Goal: Check status: Verify the current state of an ongoing process or item

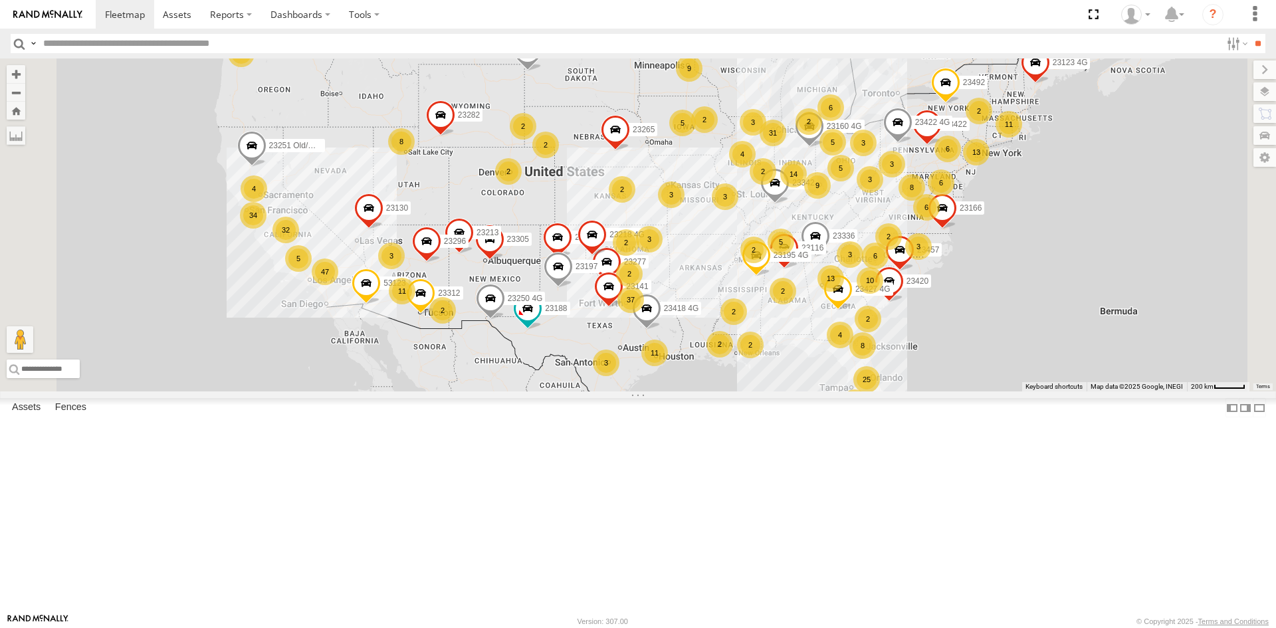
click at [253, 49] on input "text" at bounding box center [629, 43] width 1183 height 19
click at [1251, 34] on input "**" at bounding box center [1258, 43] width 15 height 19
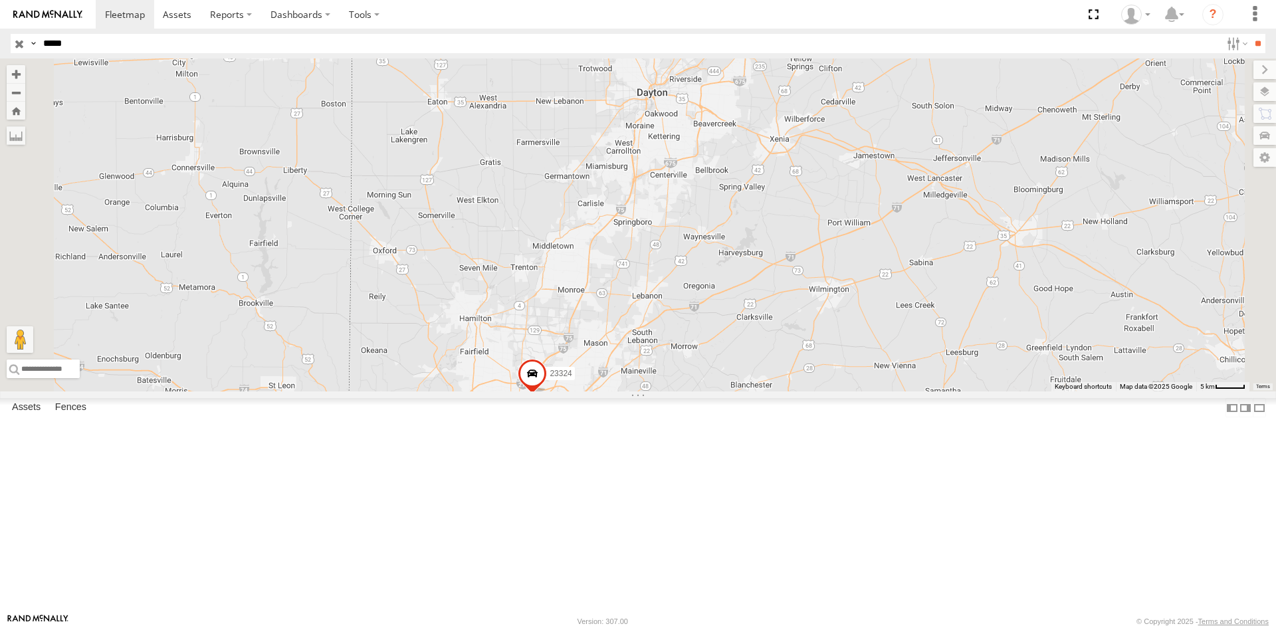
click at [180, 51] on input "*****" at bounding box center [629, 43] width 1183 height 19
type input "*"
click at [715, 45] on input "text" at bounding box center [629, 43] width 1183 height 19
type input "*****"
click at [1251, 34] on input "**" at bounding box center [1258, 43] width 15 height 19
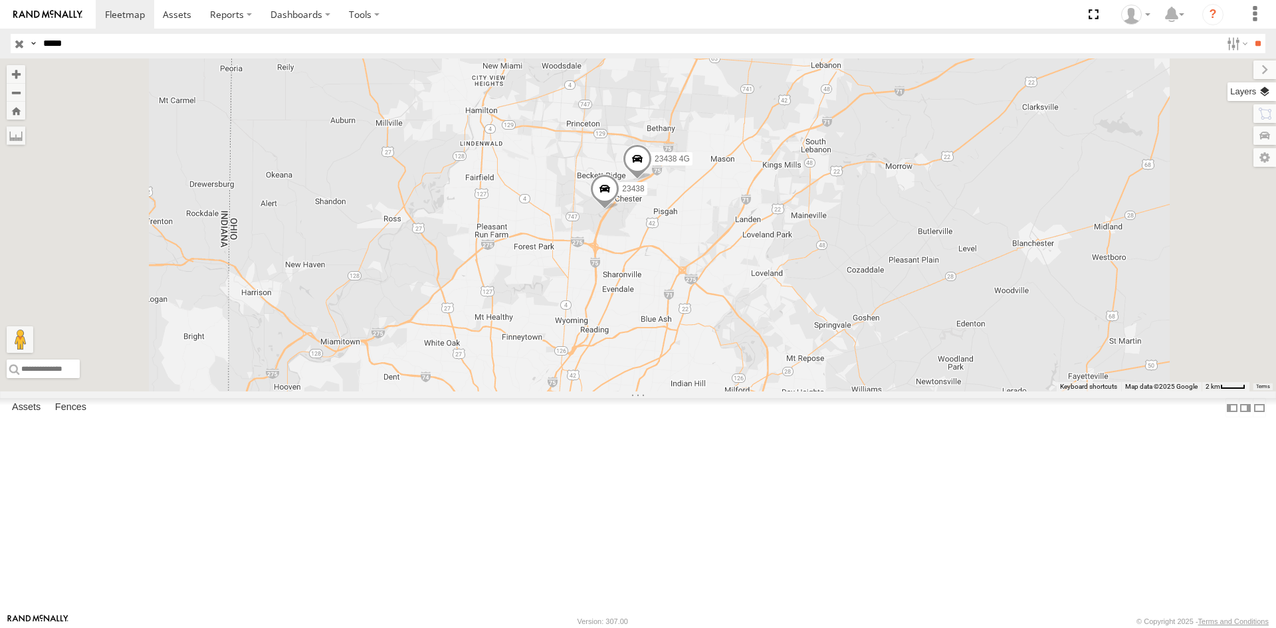
click at [1273, 94] on label at bounding box center [1252, 91] width 49 height 19
click at [1232, 76] on label at bounding box center [1254, 69] width 45 height 19
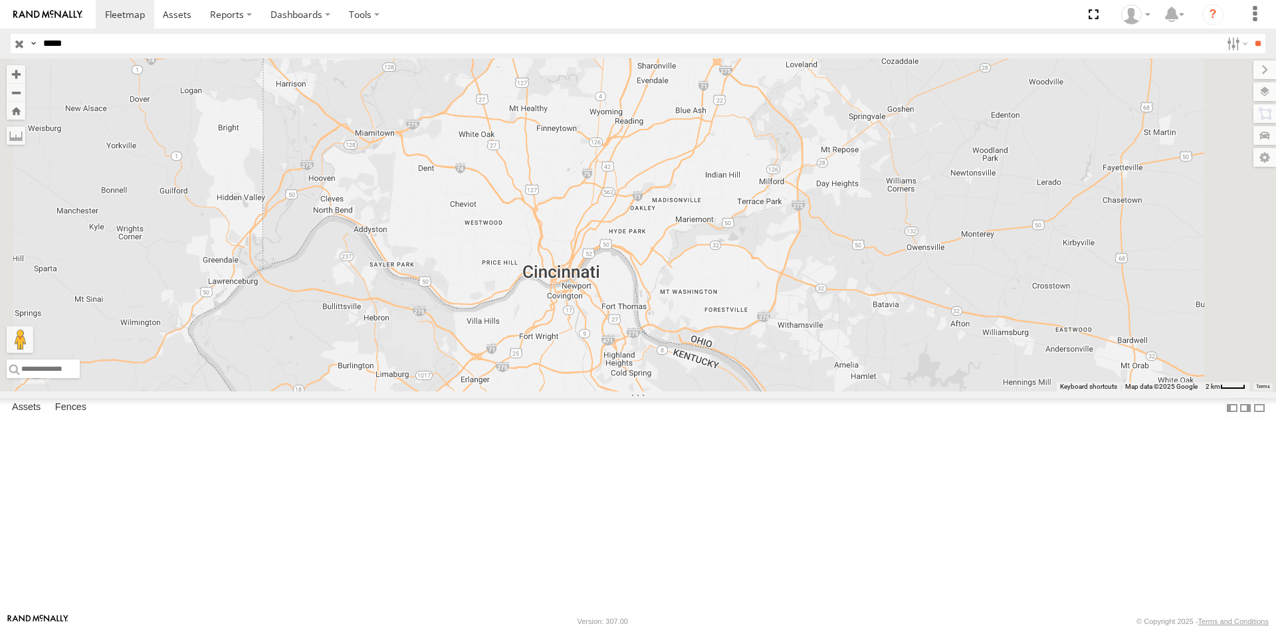
drag, startPoint x: 719, startPoint y: 490, endPoint x: 755, endPoint y: 280, distance: 213.0
click at [755, 280] on div "23438 23438 4G" at bounding box center [638, 225] width 1276 height 333
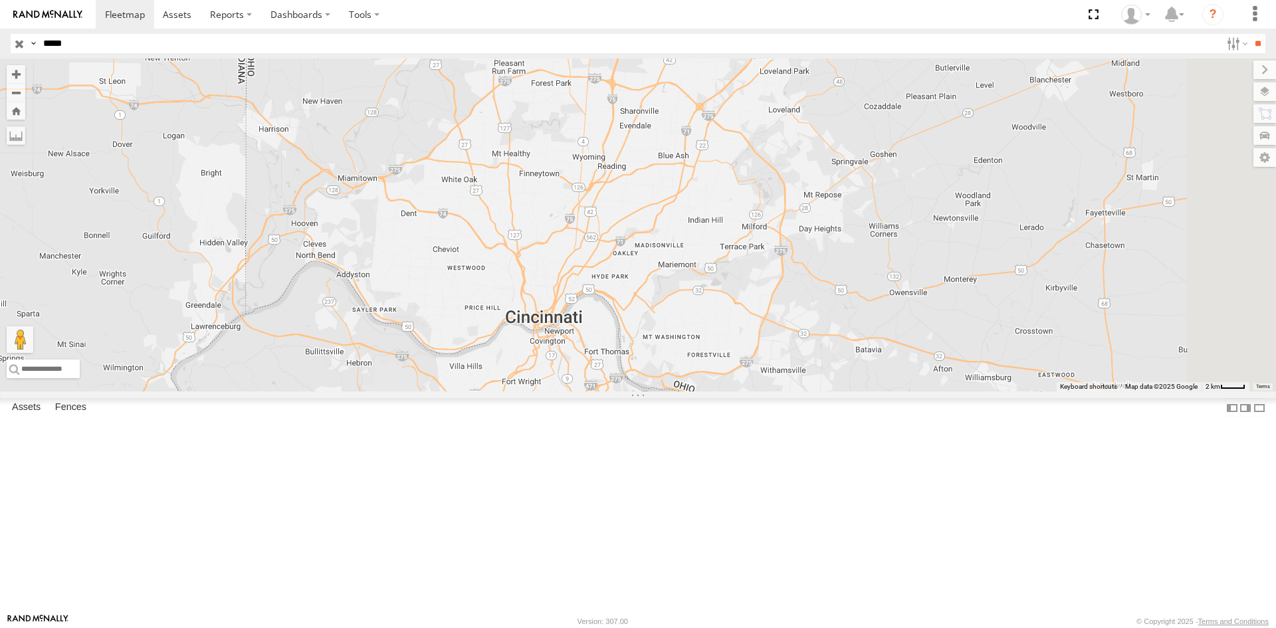
drag, startPoint x: 839, startPoint y: 231, endPoint x: 822, endPoint y: 277, distance: 49.6
click at [822, 277] on div "23438 23438 4G" at bounding box center [638, 225] width 1276 height 333
click at [880, 302] on div "23438 23438 4G" at bounding box center [638, 225] width 1276 height 333
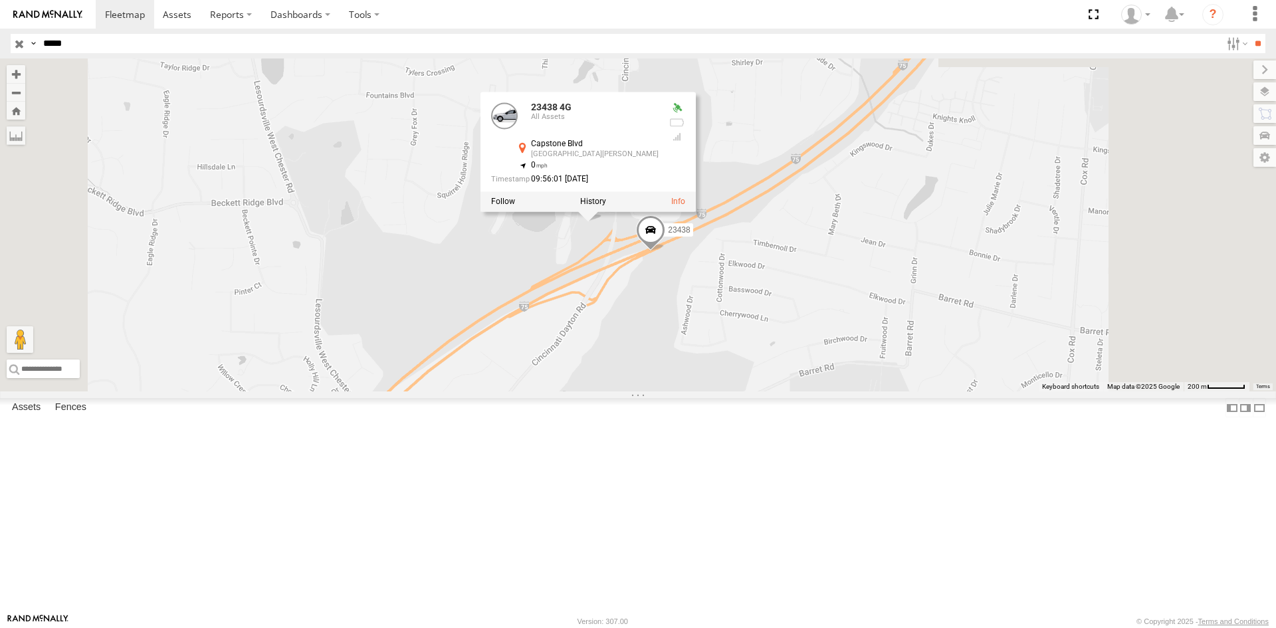
drag, startPoint x: 826, startPoint y: 110, endPoint x: 802, endPoint y: 473, distance: 363.1
click at [802, 392] on div "23438 23438 4G 23438 4G All Assets Capstone Blvd West Chester 39.34358 , -84.39…" at bounding box center [638, 225] width 1276 height 333
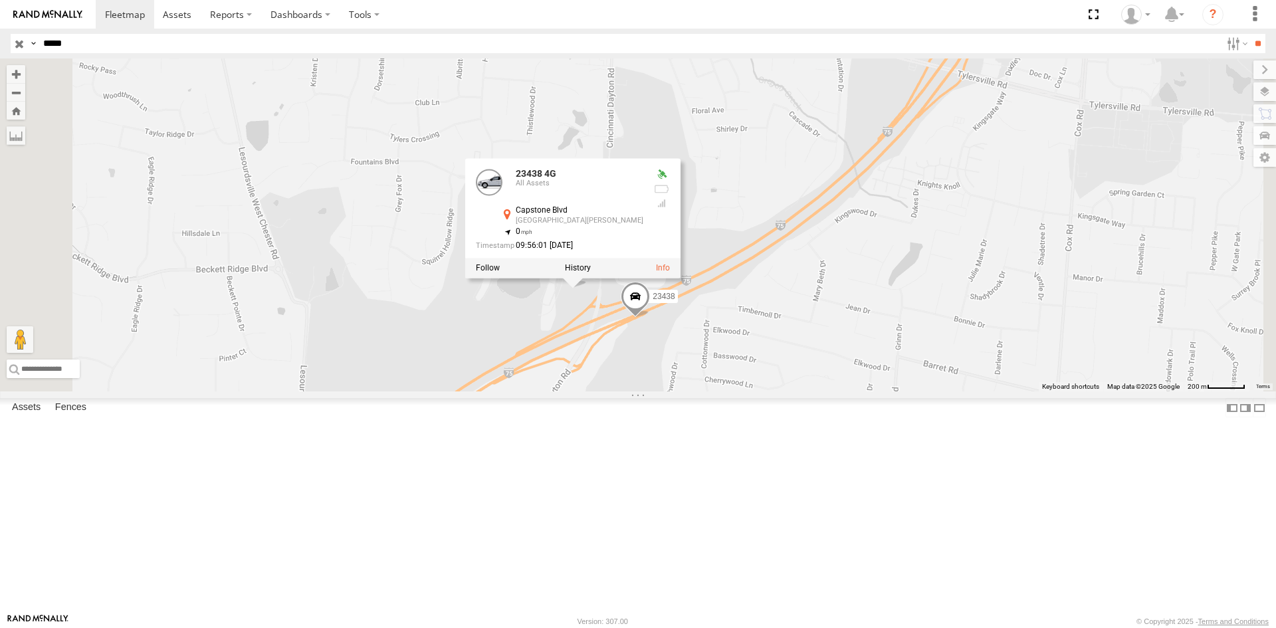
click at [892, 344] on div "23438 23438 4G 23438 4G All Assets Capstone Blvd West Chester 39.34358 , -84.39…" at bounding box center [638, 225] width 1276 height 333
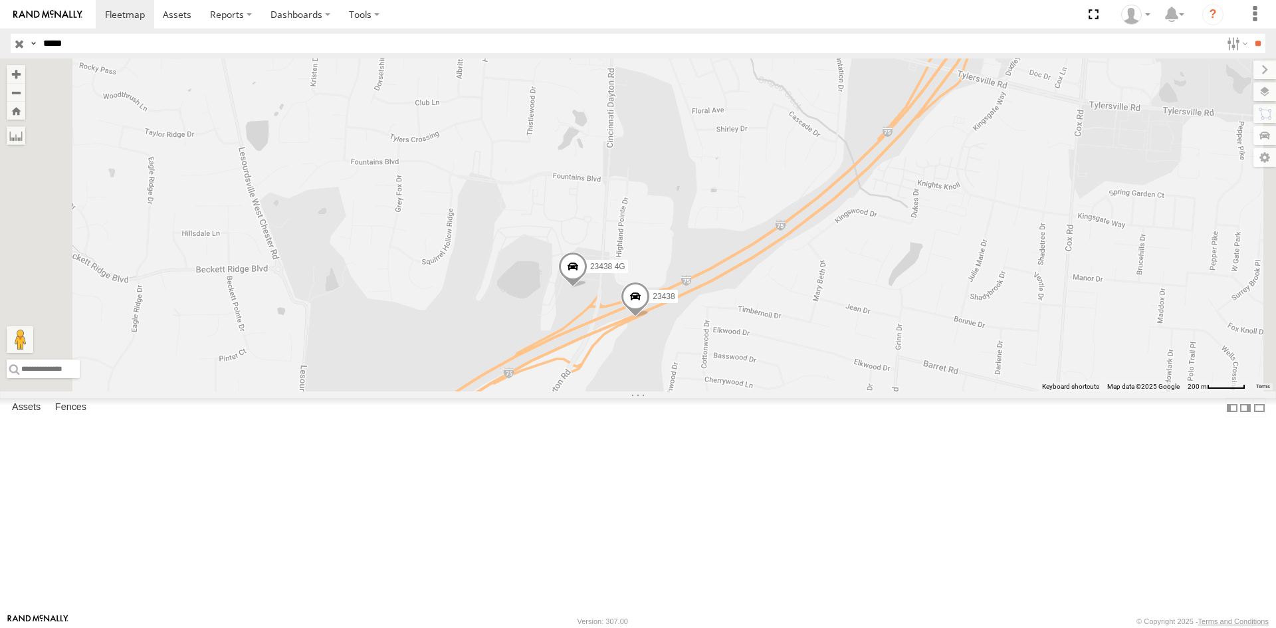
click at [650, 318] on span at bounding box center [635, 300] width 29 height 36
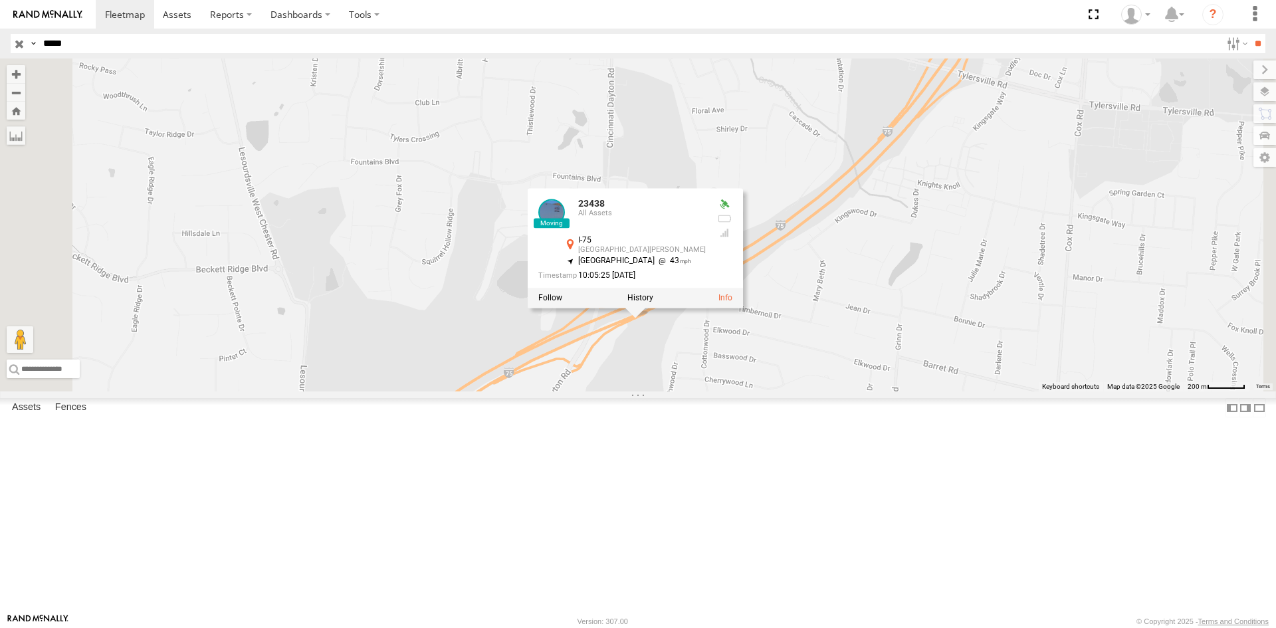
click at [818, 392] on div "23438 23438 4G 23438 All Assets I-75 West Chester 39.34209 , -84.39357 North Ea…" at bounding box center [638, 225] width 1276 height 333
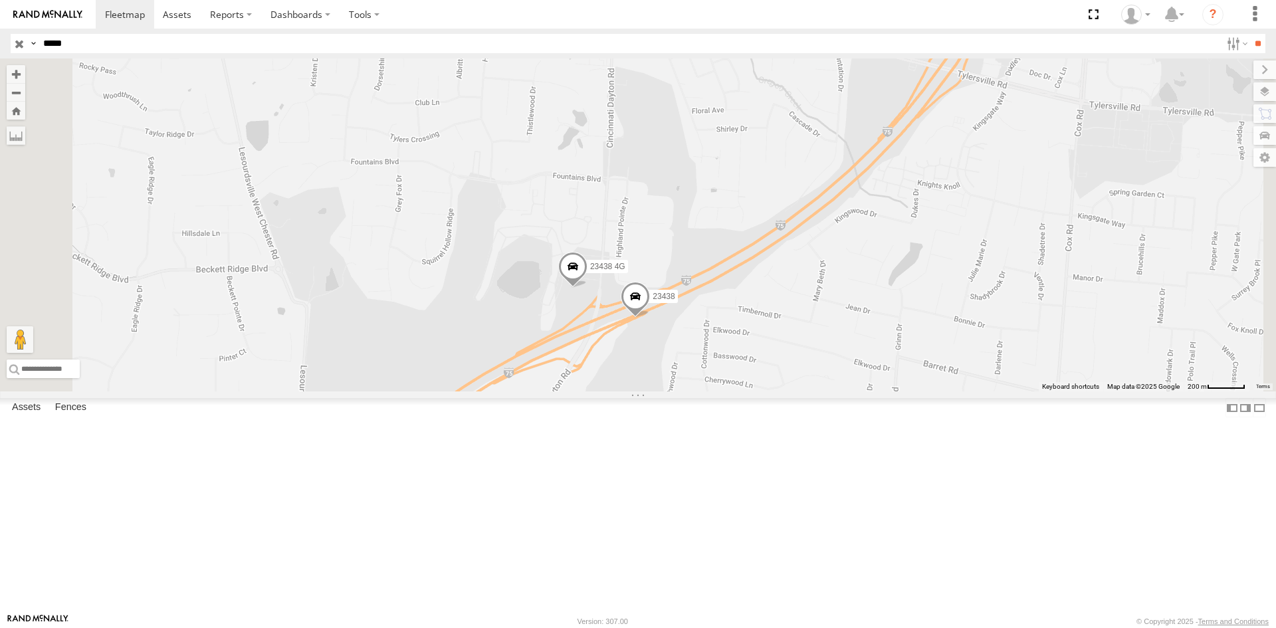
click at [588, 288] on span at bounding box center [572, 270] width 29 height 36
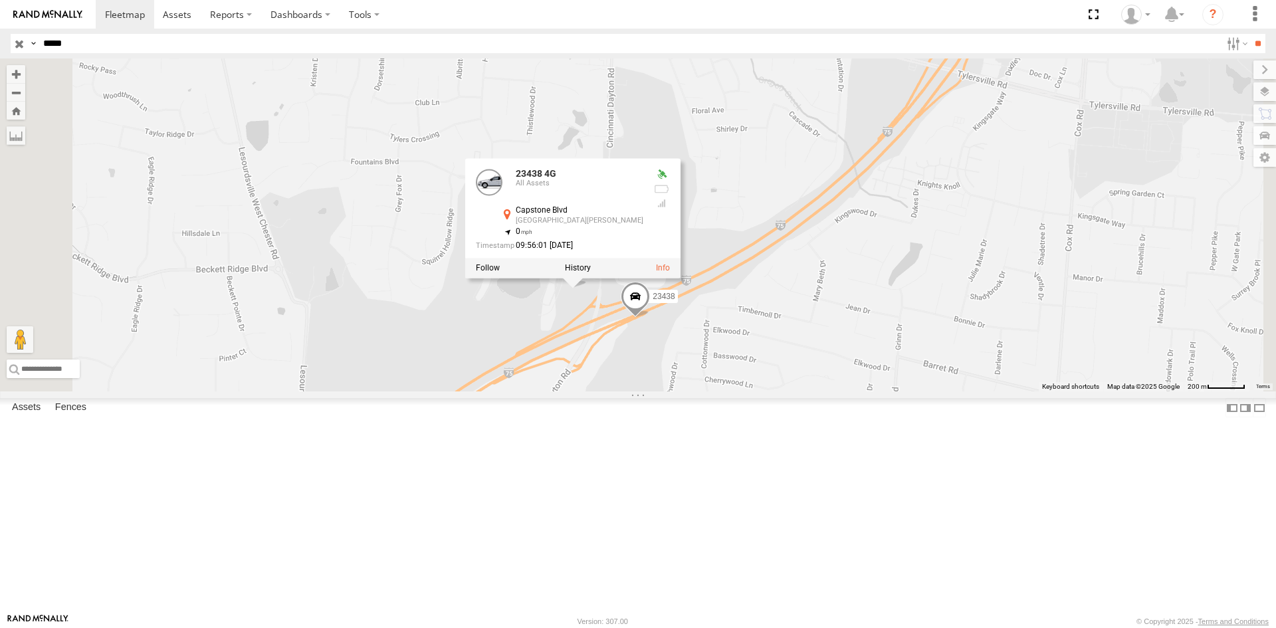
click at [778, 392] on div "23438 23438 4G 23438 4G All Assets Capstone Blvd West Chester 39.34358 , -84.39…" at bounding box center [638, 225] width 1276 height 333
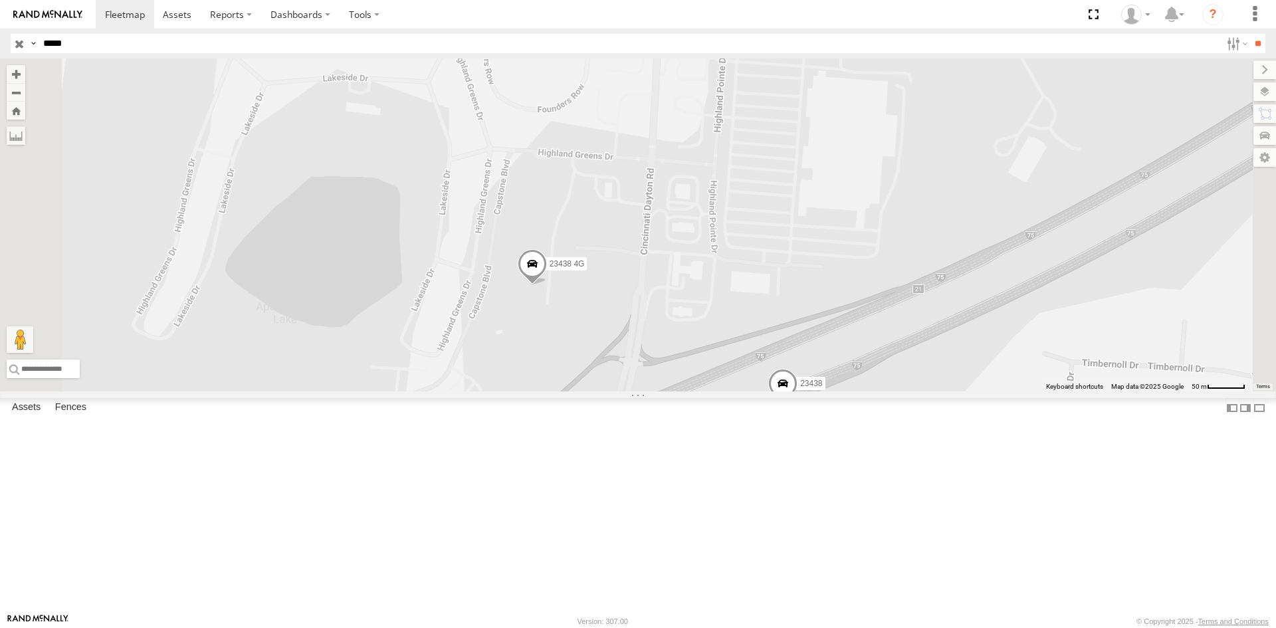
click at [547, 285] on span at bounding box center [532, 267] width 29 height 36
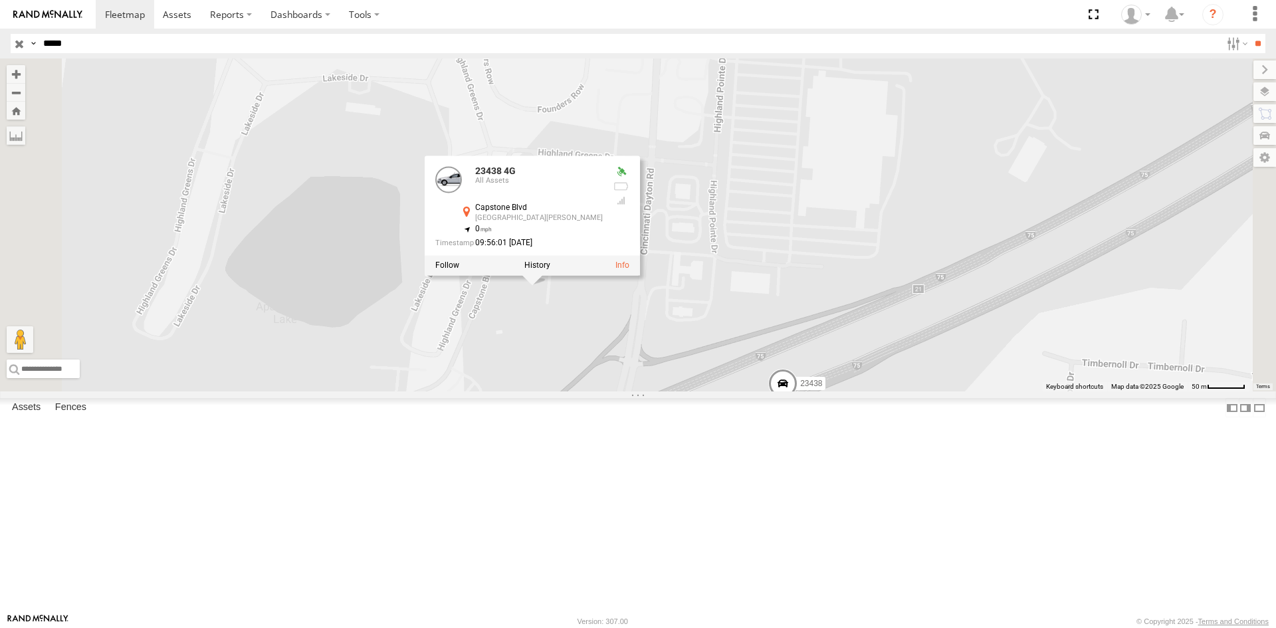
click at [798, 405] on span at bounding box center [783, 387] width 29 height 36
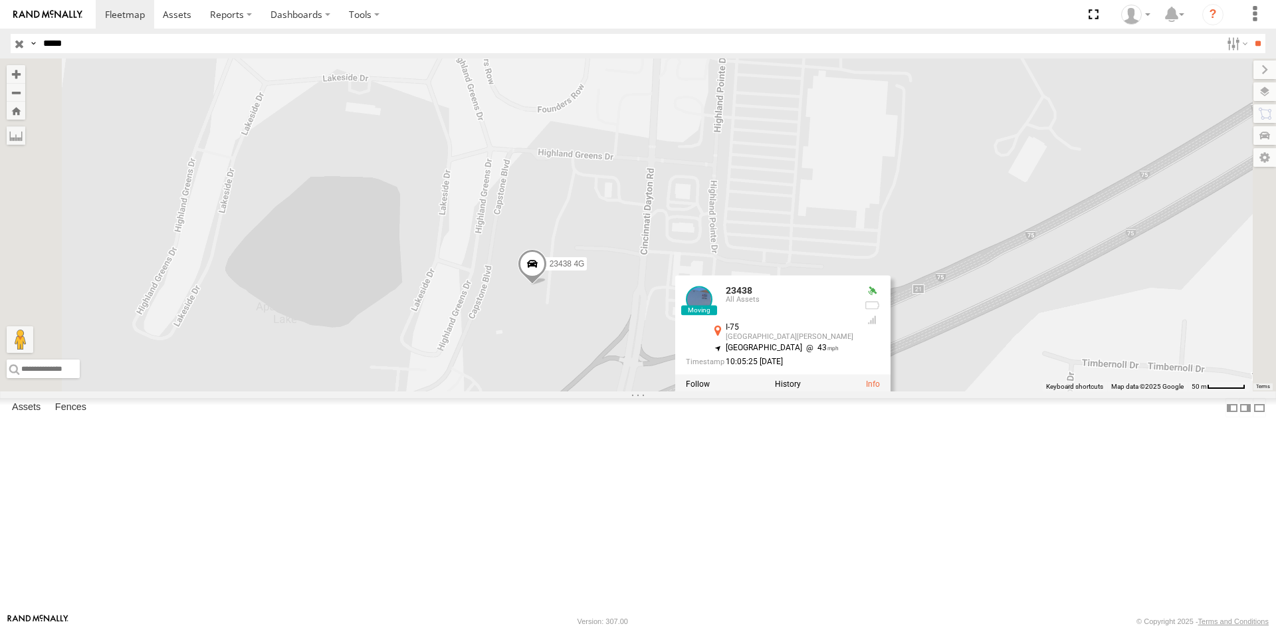
click at [547, 285] on span at bounding box center [532, 267] width 29 height 36
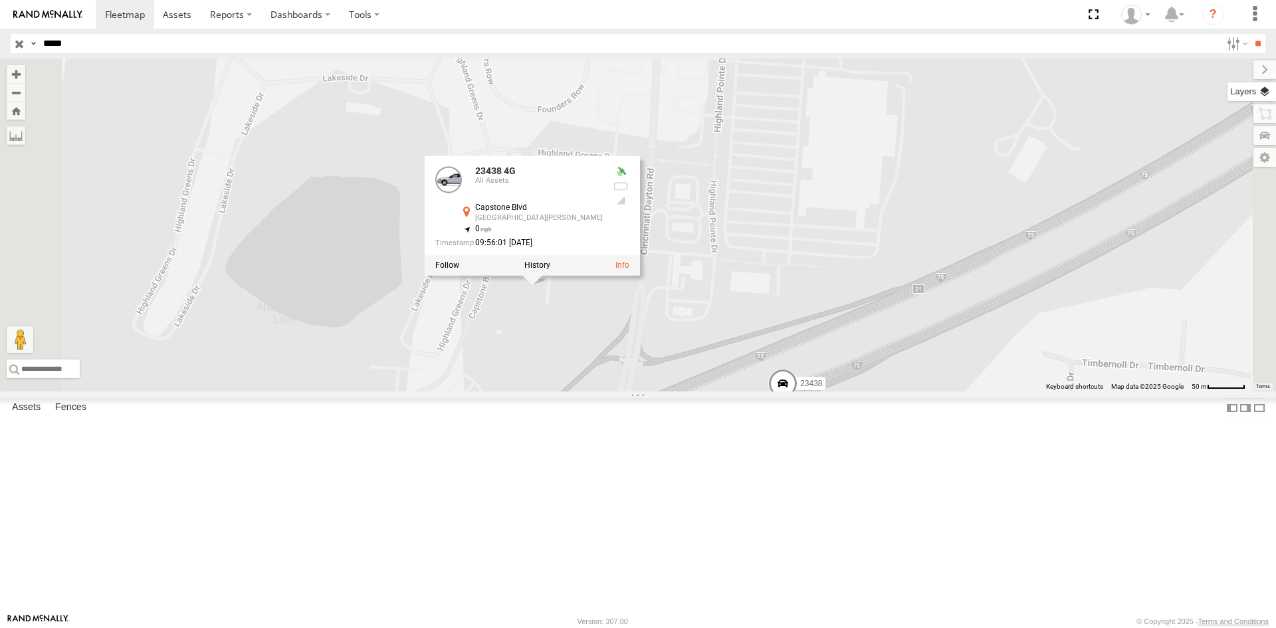
click at [1270, 97] on label at bounding box center [1252, 91] width 49 height 19
click at [0, 0] on span "Basemaps" at bounding box center [0, 0] width 0 height 0
click at [0, 0] on span "Satellite + Roadmap" at bounding box center [0, 0] width 0 height 0
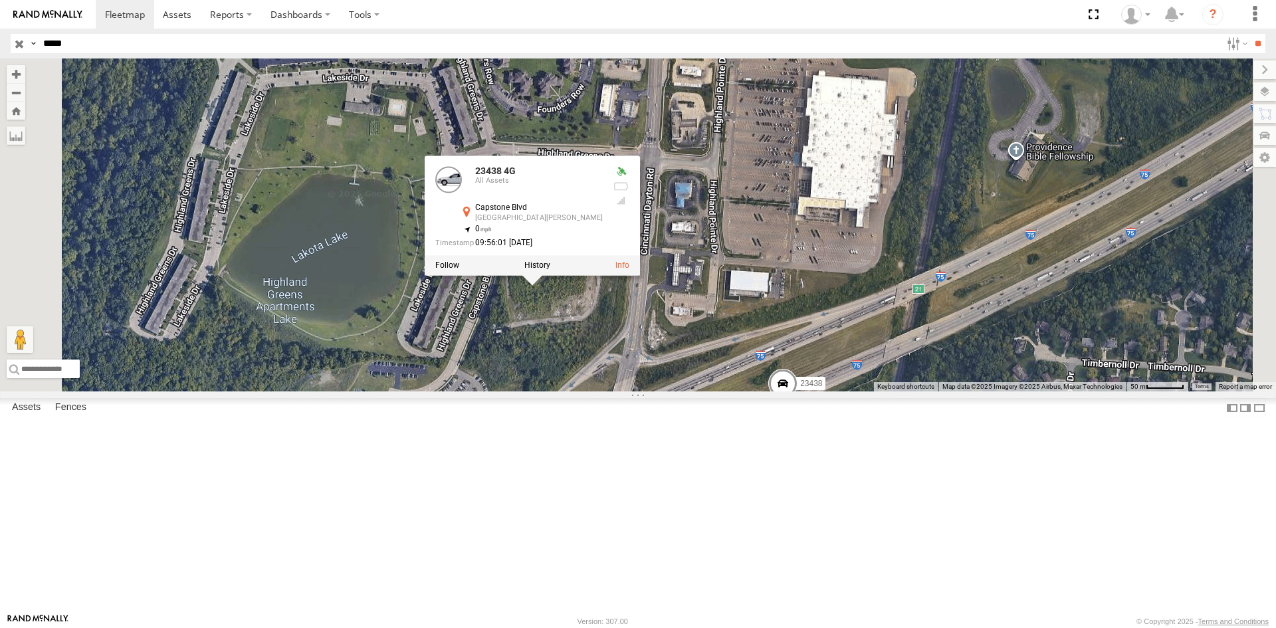
click at [838, 392] on div "23438 23438 4G 23438 4G All Assets Capstone Blvd West Chester 39.34358 , -84.39…" at bounding box center [638, 225] width 1276 height 333
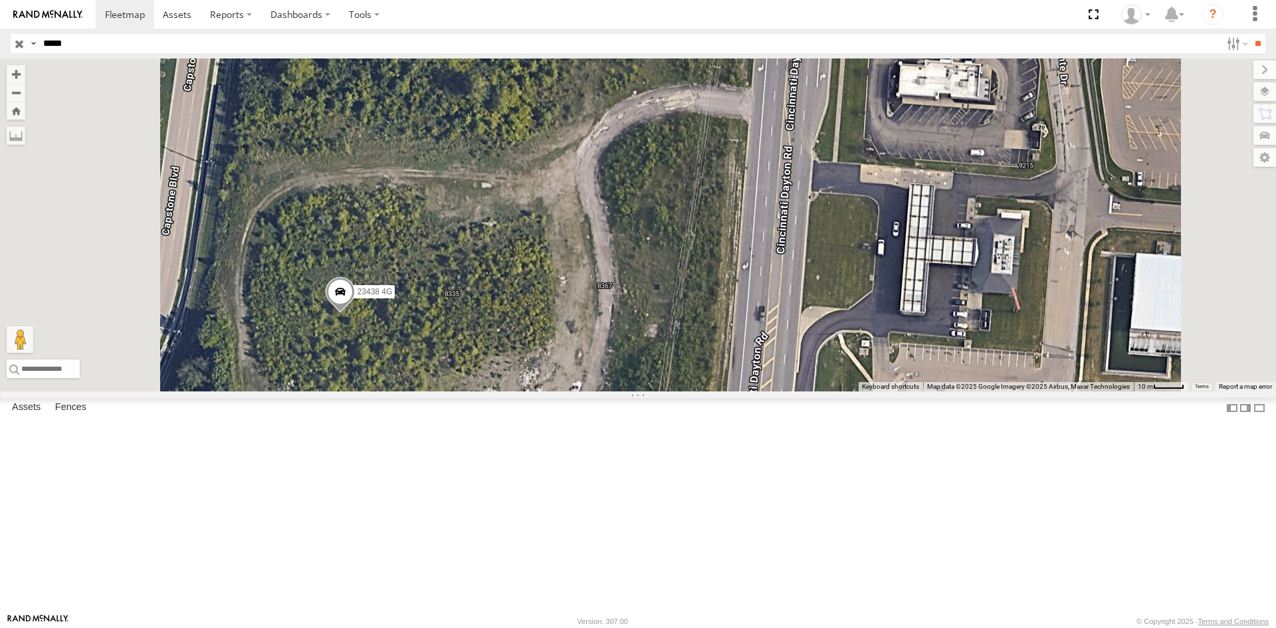
drag, startPoint x: 777, startPoint y: 402, endPoint x: 847, endPoint y: 306, distance: 118.5
click at [847, 306] on div "23438 23438 4G" at bounding box center [638, 225] width 1276 height 333
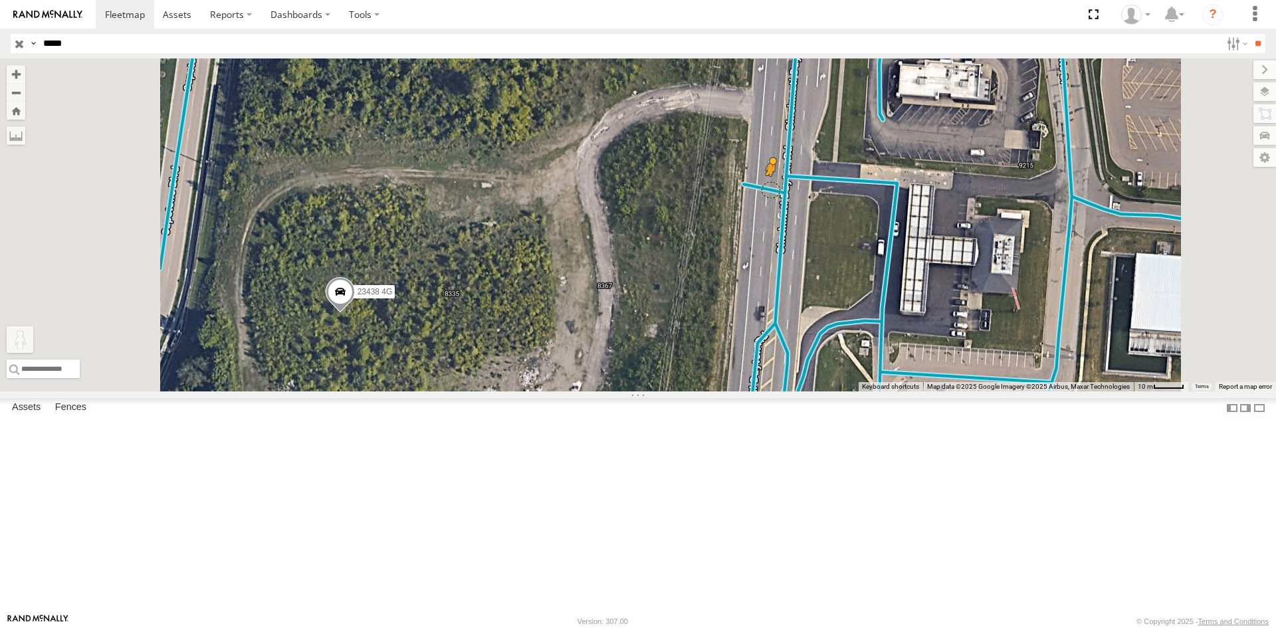
drag, startPoint x: 354, startPoint y: 555, endPoint x: 937, endPoint y: 300, distance: 637.1
click at [937, 300] on div "23438 23438 4G To activate drag with keyboard, press Alt + Enter. Once in keybo…" at bounding box center [638, 225] width 1276 height 333
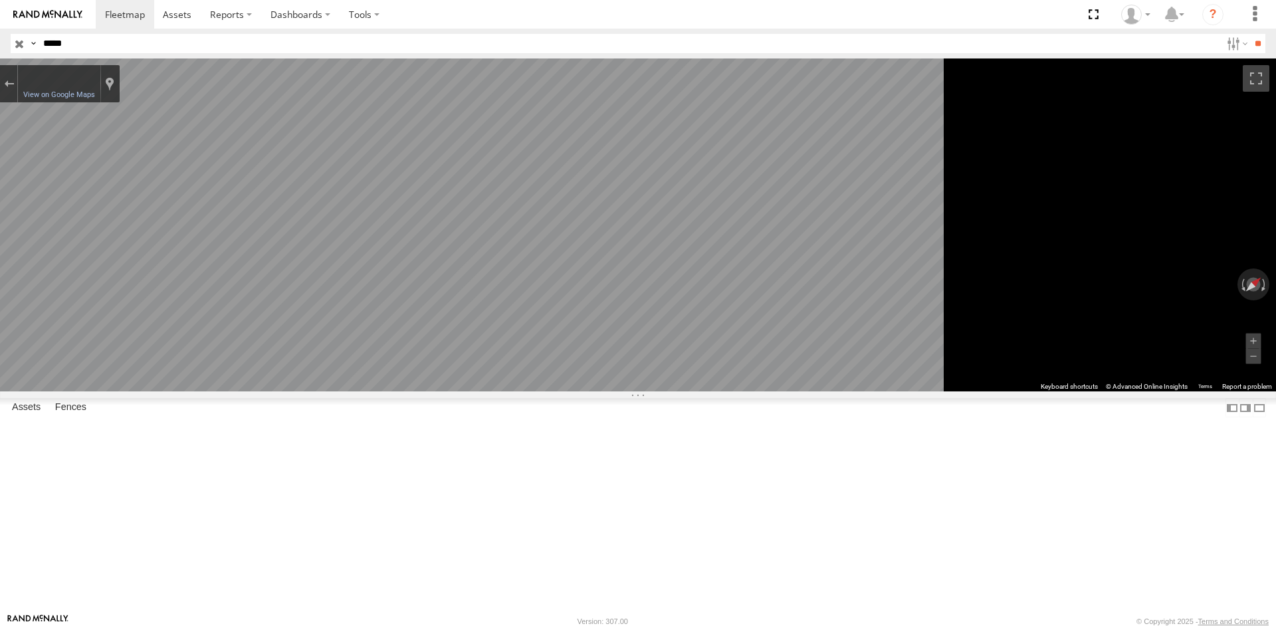
click at [1155, 367] on div "← Move left → Move right ↑ Move up ↓ Move down + Zoom in - Zoom out Home Jump l…" at bounding box center [638, 225] width 1276 height 333
click at [0, 0] on div "23438 All Assets Muhlhauser Rd West Chester 39.31948 -84.4311 Video" at bounding box center [0, 0] width 0 height 0
click at [17, 84] on button "Exit the Street View" at bounding box center [8, 84] width 17 height 18
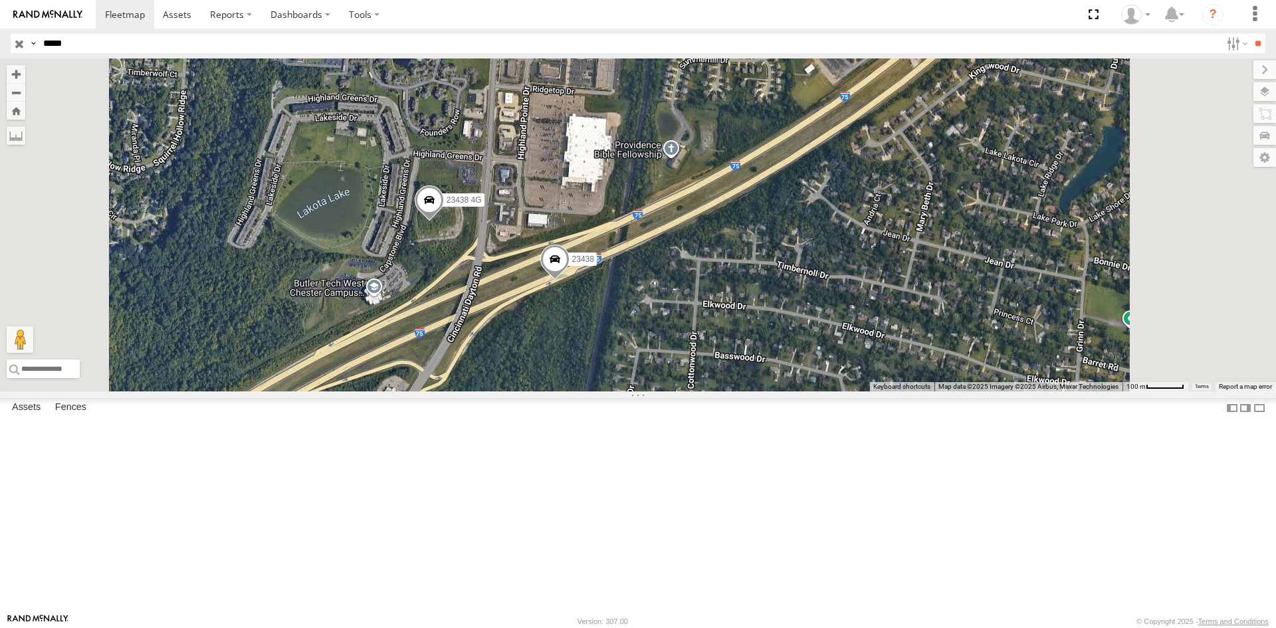
click at [0, 0] on span "Terrain" at bounding box center [0, 0] width 0 height 0
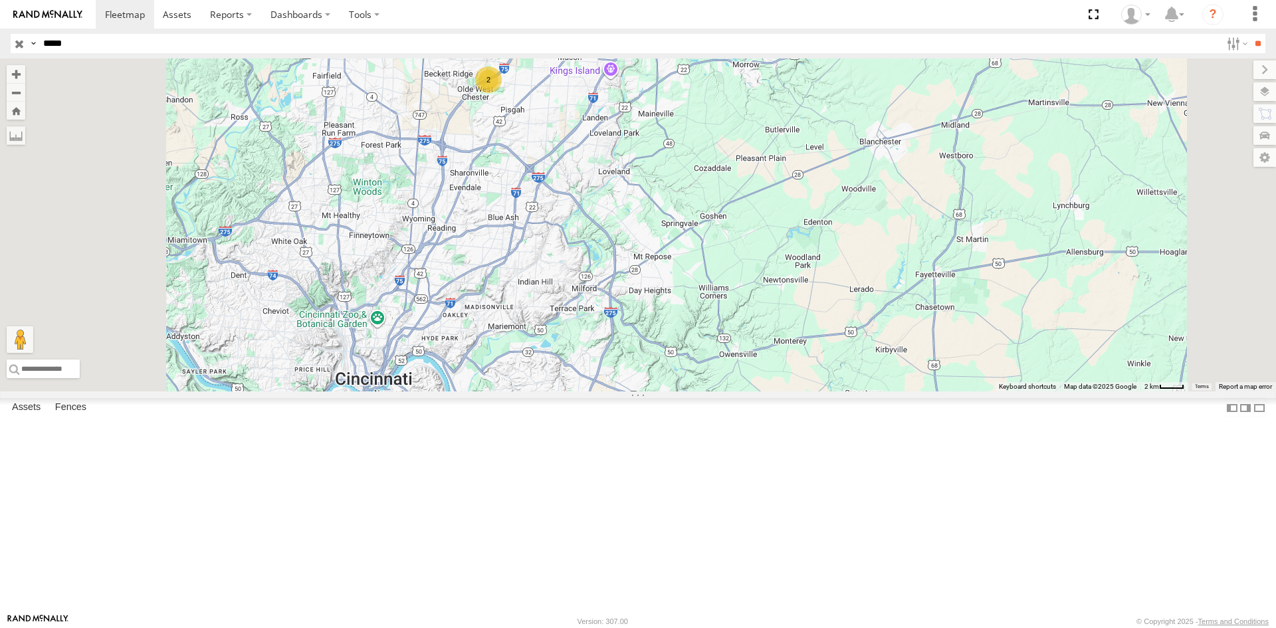
drag, startPoint x: 606, startPoint y: 491, endPoint x: 637, endPoint y: 304, distance: 189.3
click at [637, 304] on div "2 Loading..." at bounding box center [638, 225] width 1276 height 333
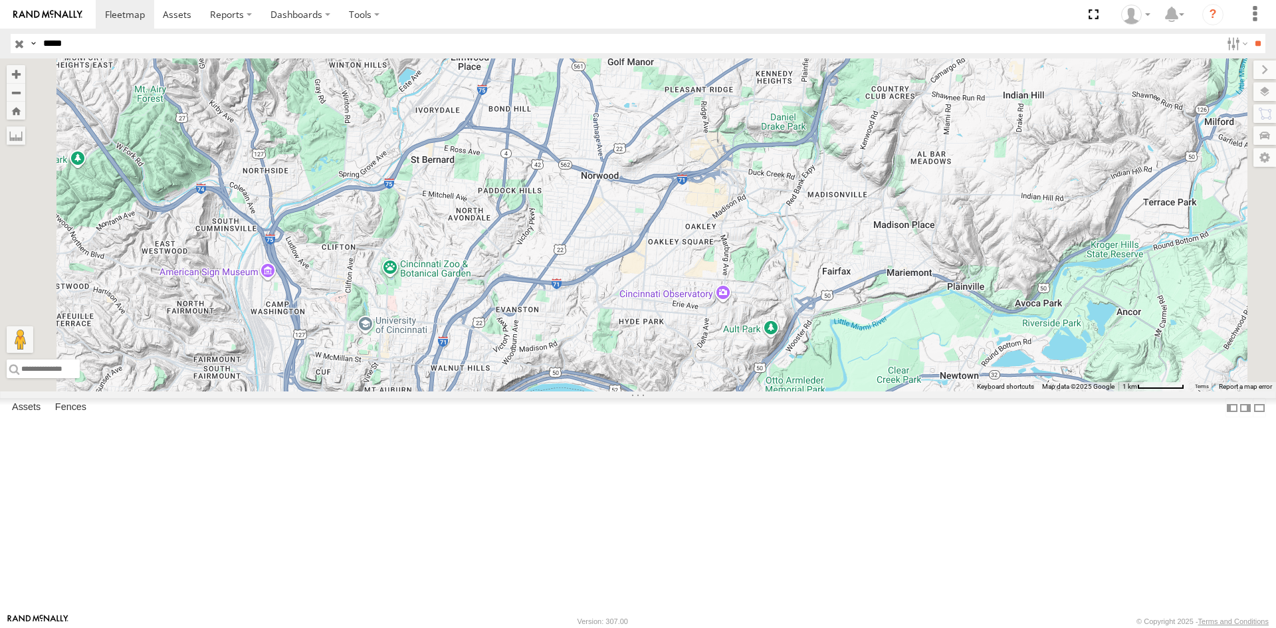
drag, startPoint x: 747, startPoint y: 205, endPoint x: 761, endPoint y: 563, distance: 358.0
click at [769, 392] on div "Loading..." at bounding box center [638, 225] width 1276 height 333
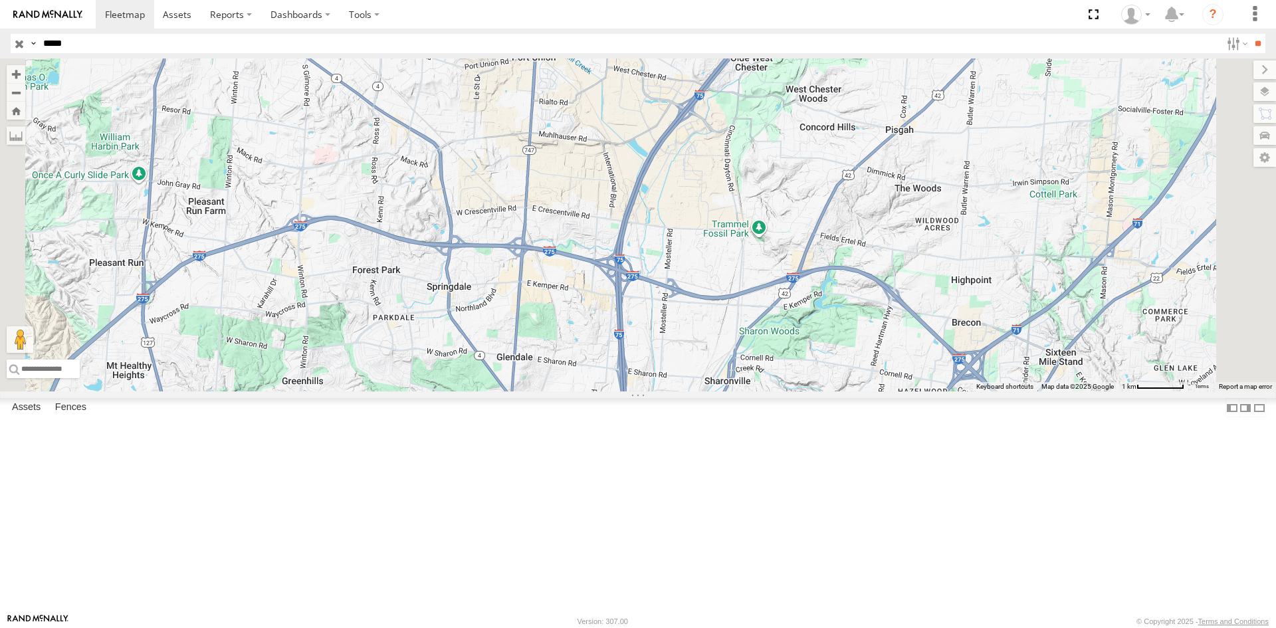
drag, startPoint x: 723, startPoint y: 270, endPoint x: 687, endPoint y: 582, distance: 314.4
click at [703, 392] on div "Loading..." at bounding box center [638, 225] width 1276 height 333
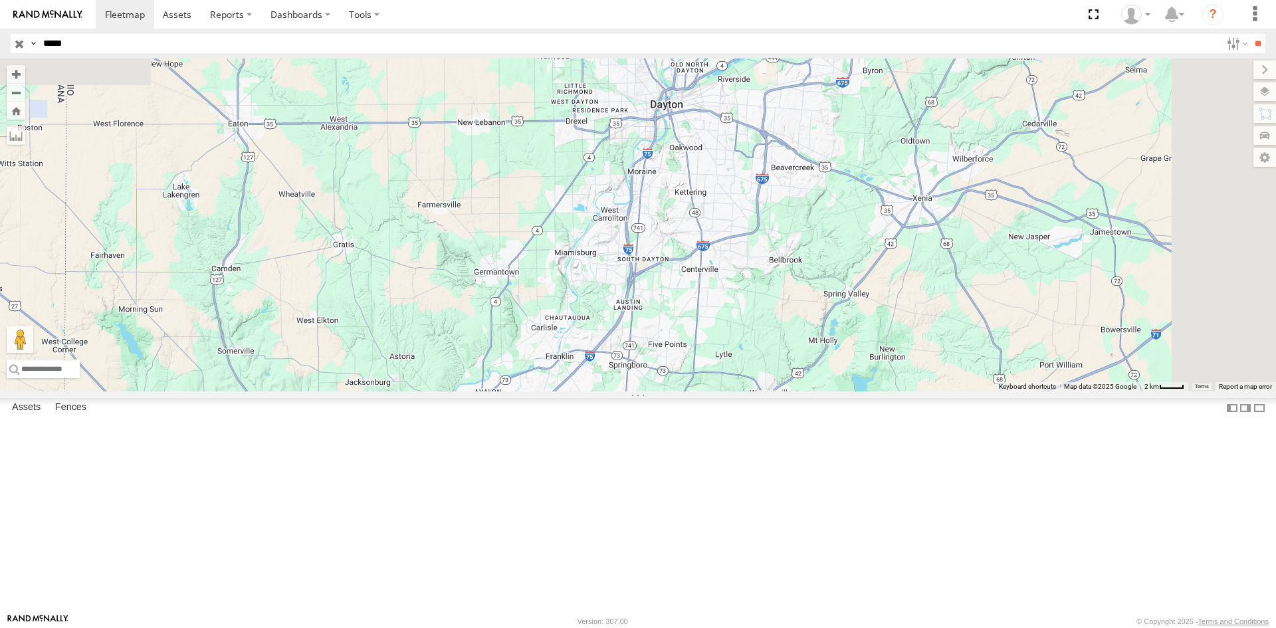
drag, startPoint x: 776, startPoint y: 264, endPoint x: 734, endPoint y: 644, distance: 381.9
click at [734, 628] on html at bounding box center [638, 314] width 1276 height 628
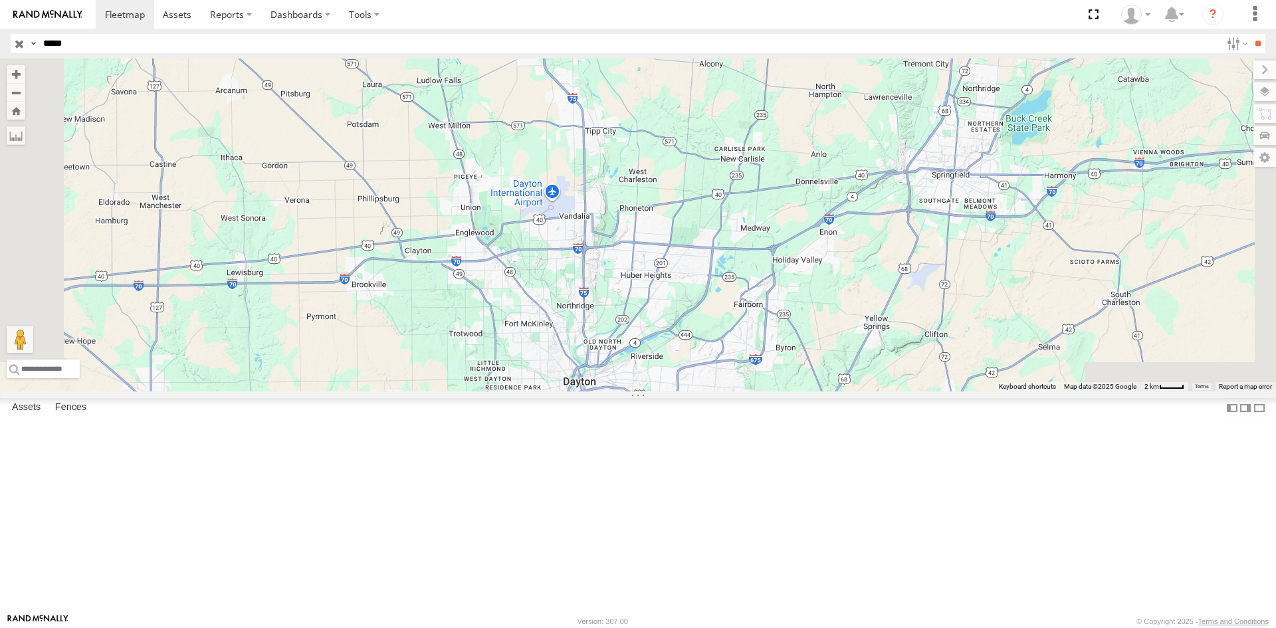
drag, startPoint x: 750, startPoint y: 324, endPoint x: 656, endPoint y: 579, distance: 272.0
click at [657, 392] on div "2 Loading..." at bounding box center [638, 225] width 1276 height 333
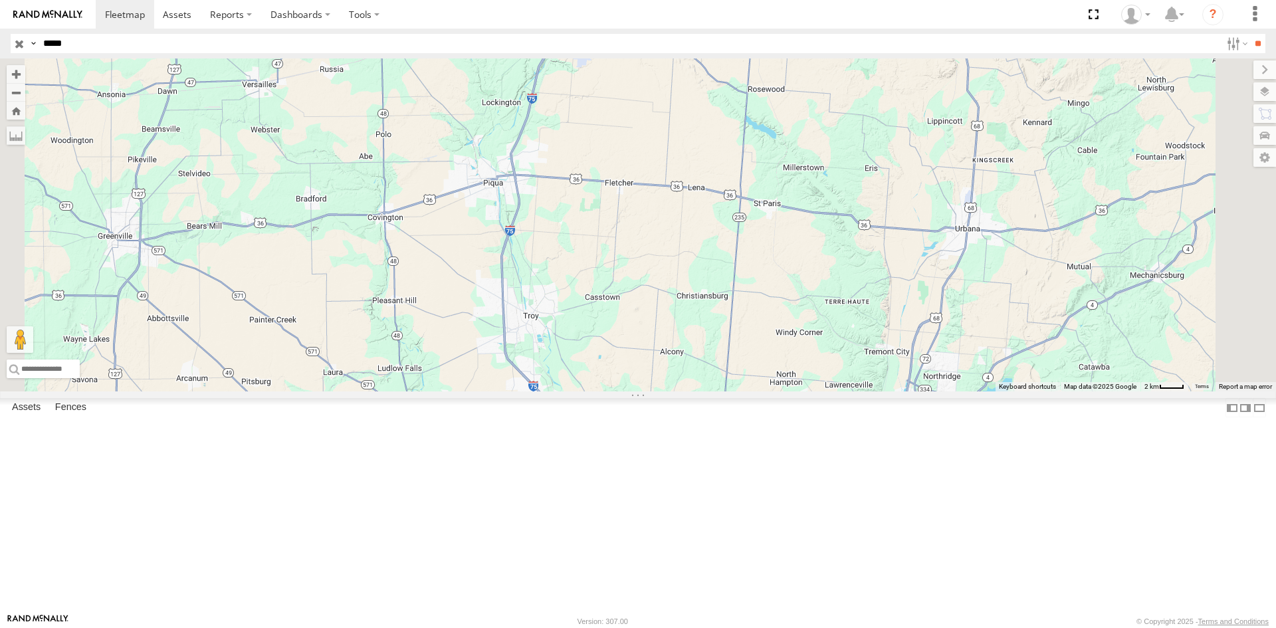
drag, startPoint x: 674, startPoint y: 368, endPoint x: 650, endPoint y: 650, distance: 282.9
click at [650, 628] on html at bounding box center [638, 314] width 1276 height 628
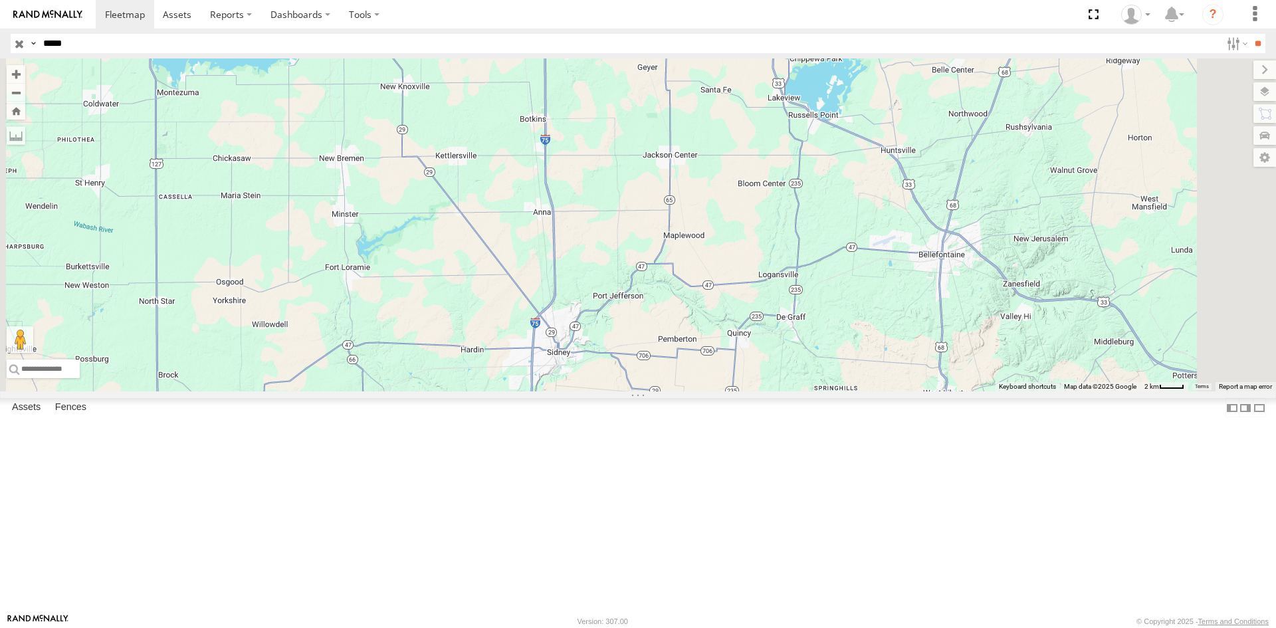
drag, startPoint x: 660, startPoint y: 306, endPoint x: 646, endPoint y: 660, distance: 353.3
click at [646, 628] on html at bounding box center [638, 314] width 1276 height 628
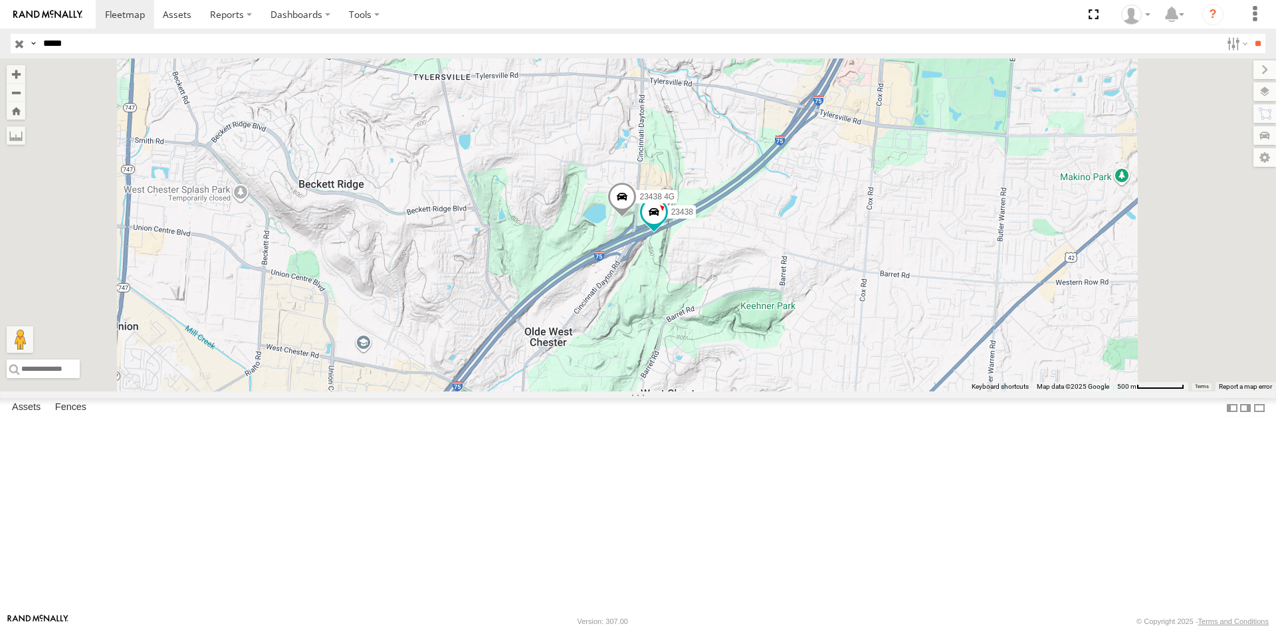
drag, startPoint x: 701, startPoint y: 320, endPoint x: 643, endPoint y: 408, distance: 104.5
click at [643, 392] on div "23438 23438 4G Loading..." at bounding box center [638, 225] width 1276 height 333
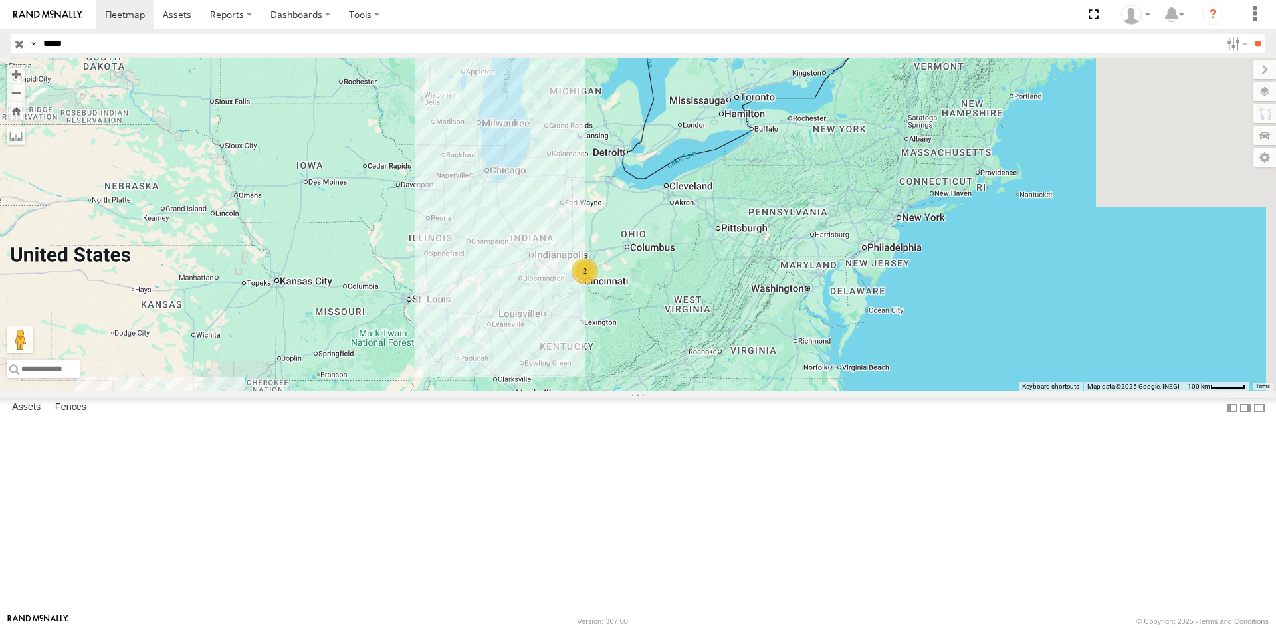
drag, startPoint x: 916, startPoint y: 465, endPoint x: 781, endPoint y: 439, distance: 138.2
click at [781, 392] on div "2 Loading..." at bounding box center [638, 225] width 1276 height 333
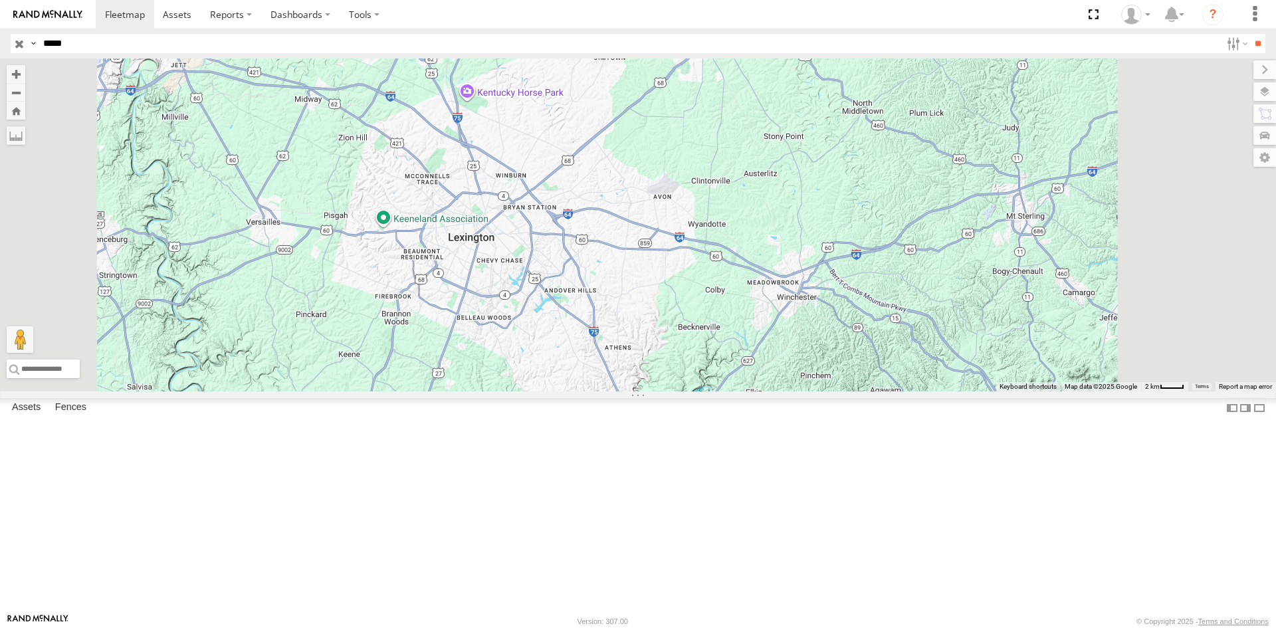
drag, startPoint x: 687, startPoint y: 301, endPoint x: 630, endPoint y: 598, distance: 302.6
click at [630, 392] on div "Loading..." at bounding box center [638, 225] width 1276 height 333
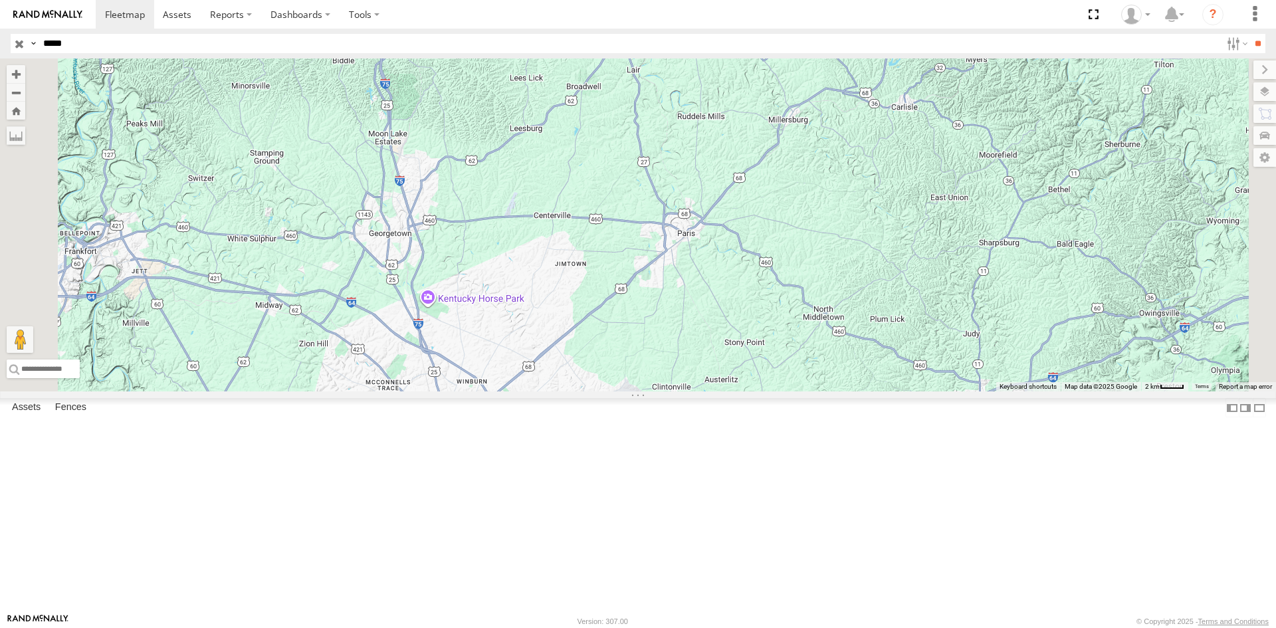
drag, startPoint x: 637, startPoint y: 210, endPoint x: 667, endPoint y: 479, distance: 270.3
click at [669, 392] on div "Loading..." at bounding box center [638, 225] width 1276 height 333
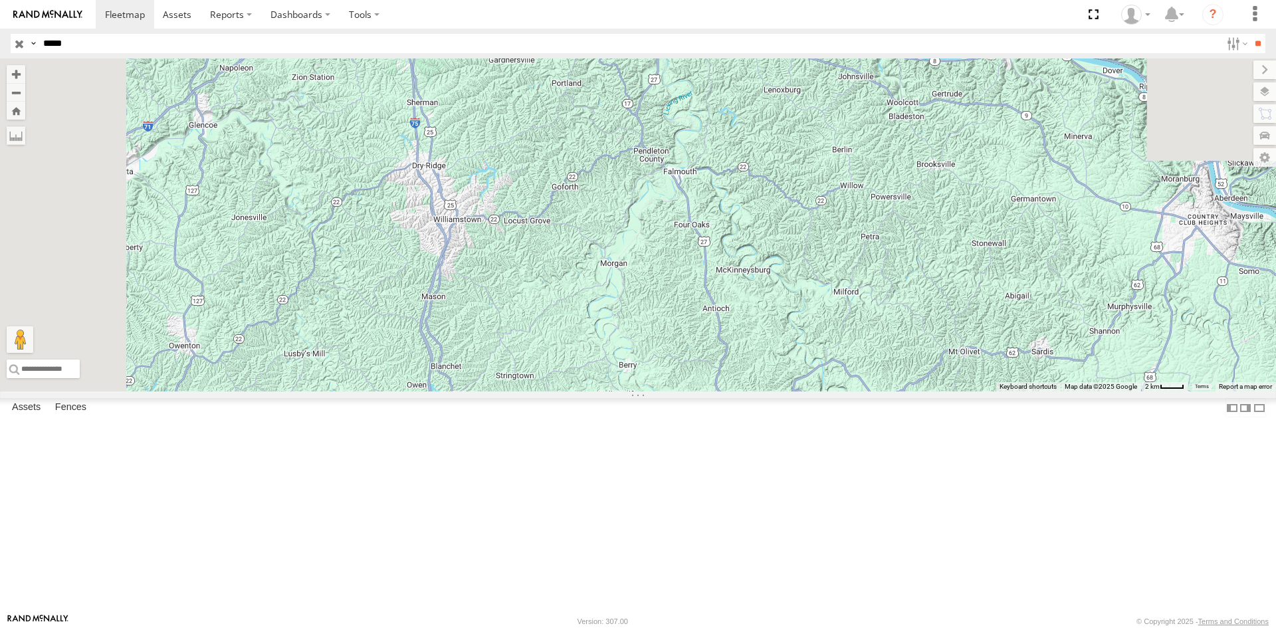
drag, startPoint x: 677, startPoint y: 238, endPoint x: 691, endPoint y: 439, distance: 201.9
click at [691, 392] on div "Loading..." at bounding box center [638, 225] width 1276 height 333
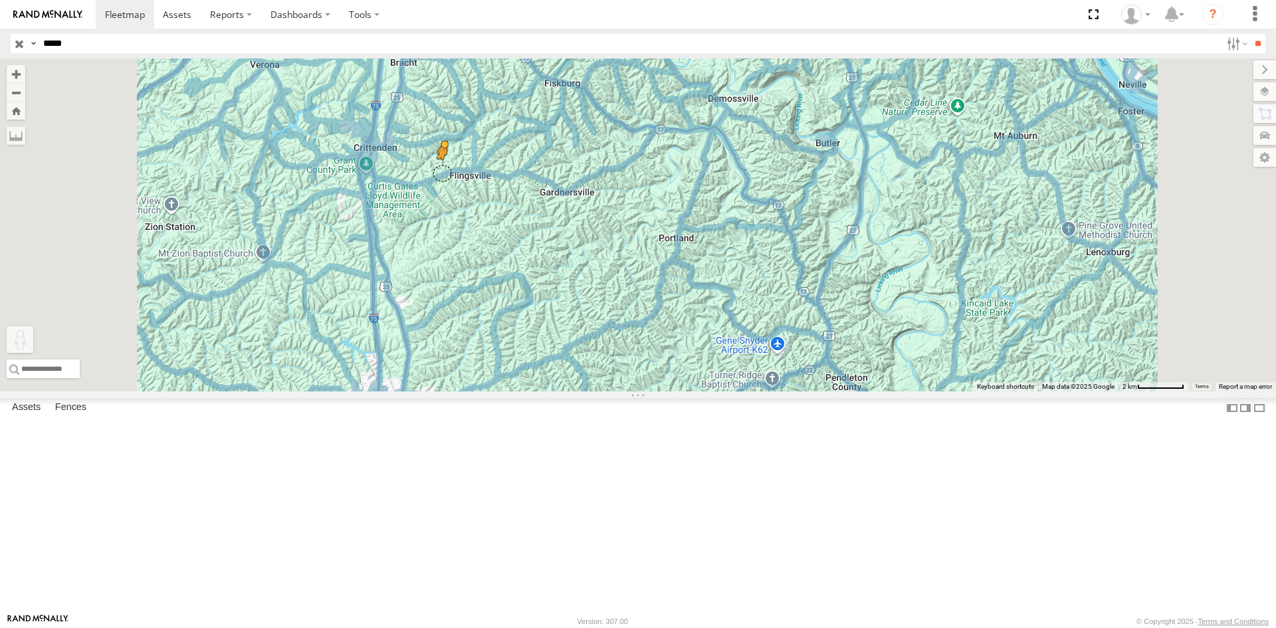
drag, startPoint x: 358, startPoint y: 551, endPoint x: 609, endPoint y: 282, distance: 368.3
click at [609, 282] on div "To activate drag with keyboard, press Alt + Enter. Once in keyboard drag state,…" at bounding box center [638, 225] width 1276 height 333
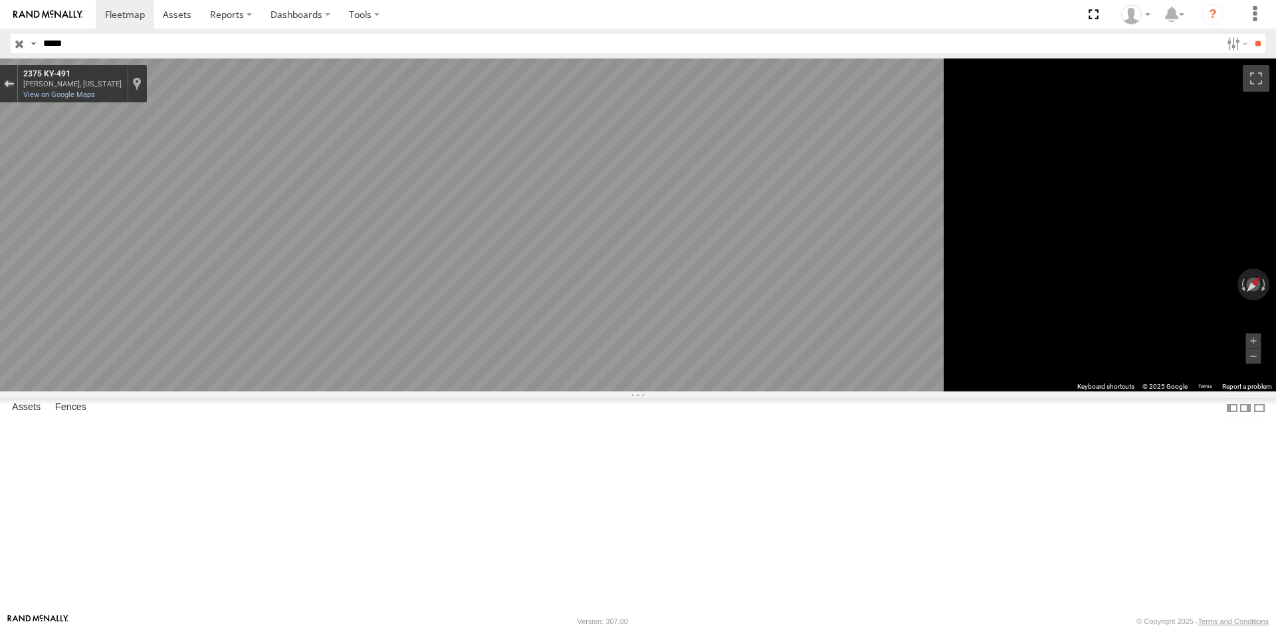
click at [14, 82] on div "Exit the Street View" at bounding box center [9, 84] width 10 height 8
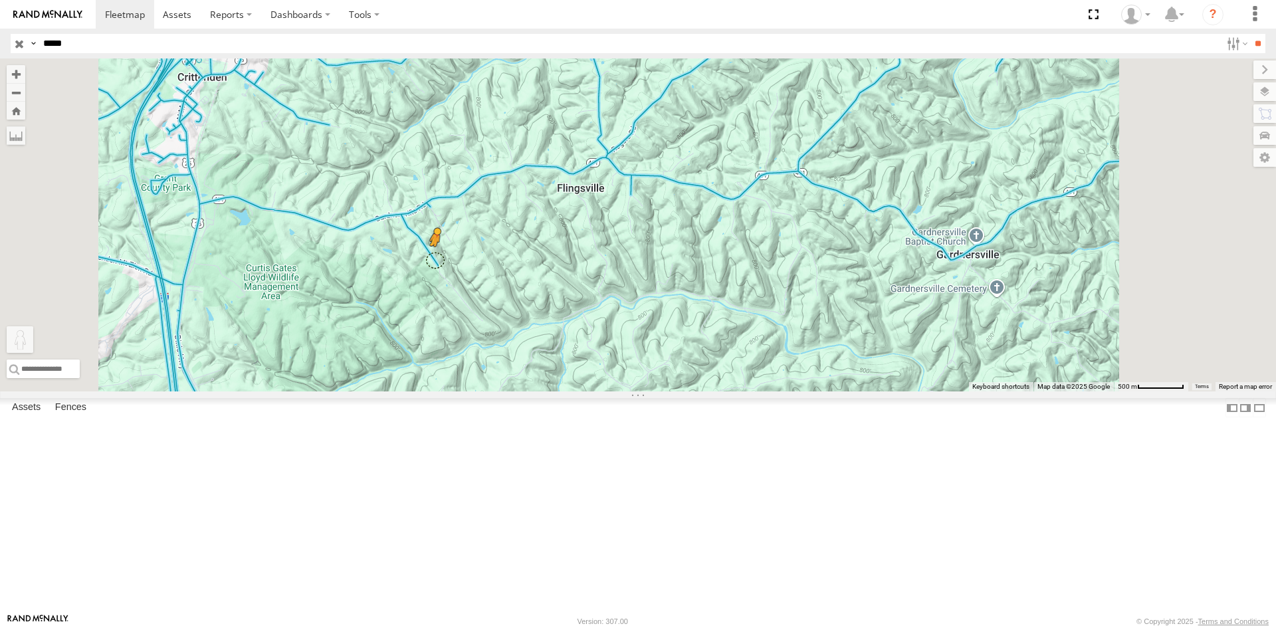
drag, startPoint x: 349, startPoint y: 558, endPoint x: 603, endPoint y: 368, distance: 317.3
click at [603, 368] on div "To activate drag with keyboard, press Alt + Enter. Once in keyboard drag state,…" at bounding box center [638, 225] width 1276 height 333
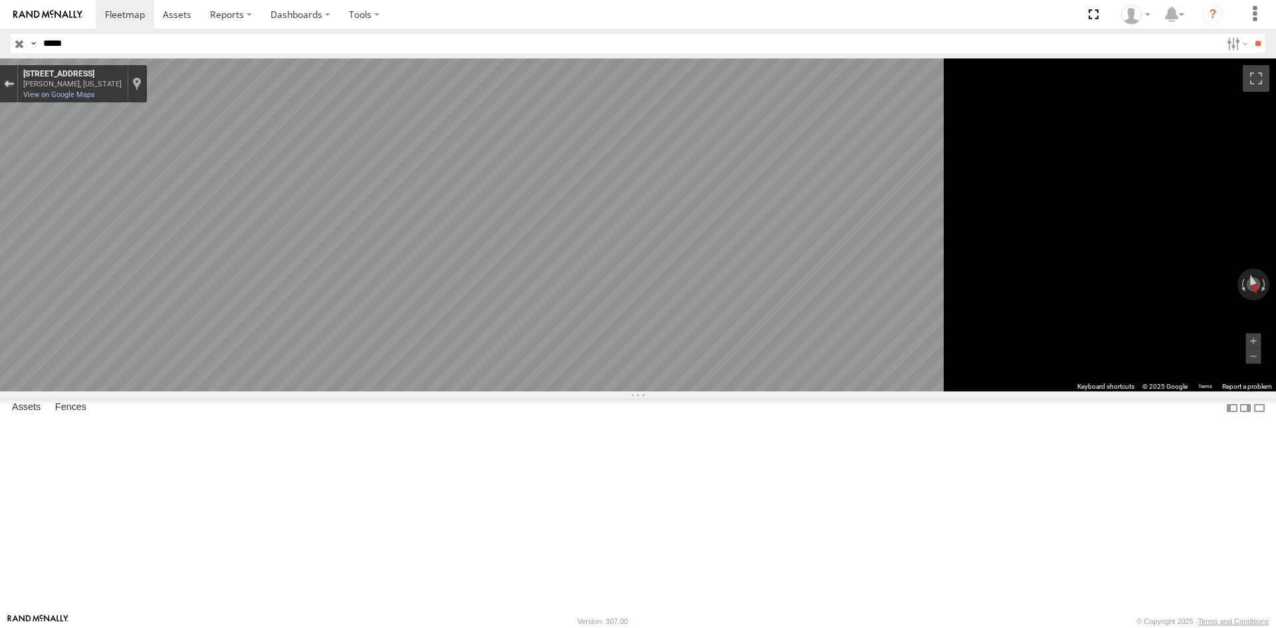
click at [14, 85] on div "Exit the Street View" at bounding box center [9, 84] width 10 height 8
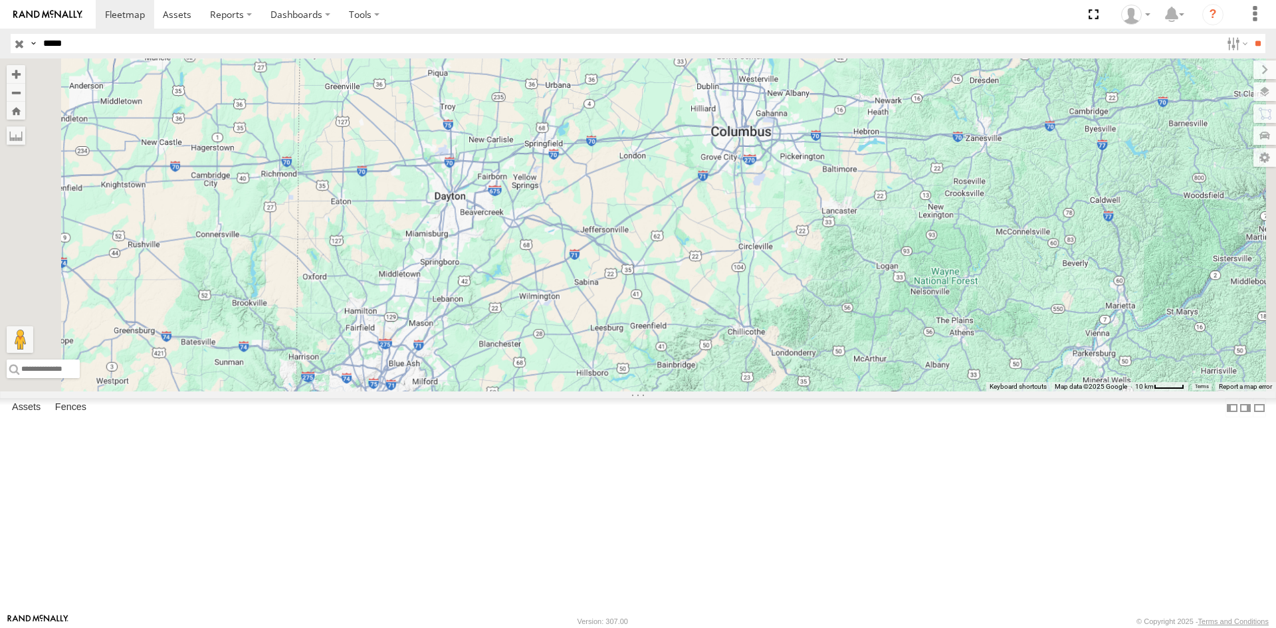
drag, startPoint x: 509, startPoint y: 233, endPoint x: 533, endPoint y: 578, distance: 345.9
click at [533, 392] on div "Loading..." at bounding box center [638, 225] width 1276 height 333
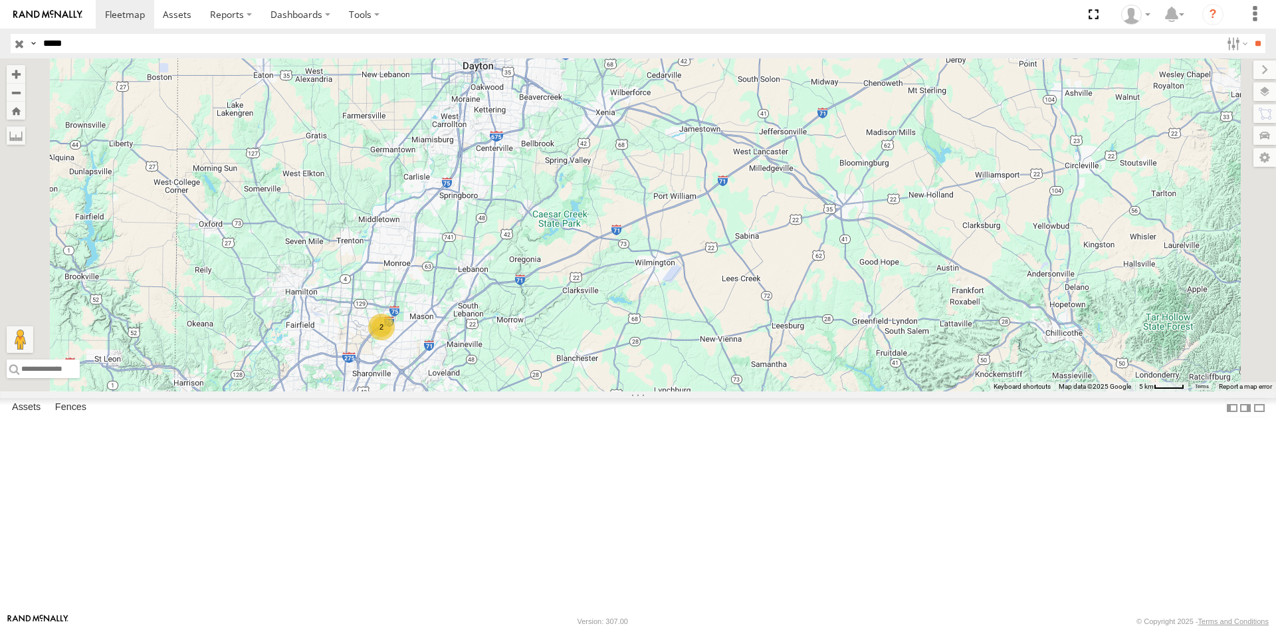
click at [395, 340] on div "2" at bounding box center [381, 327] width 27 height 27
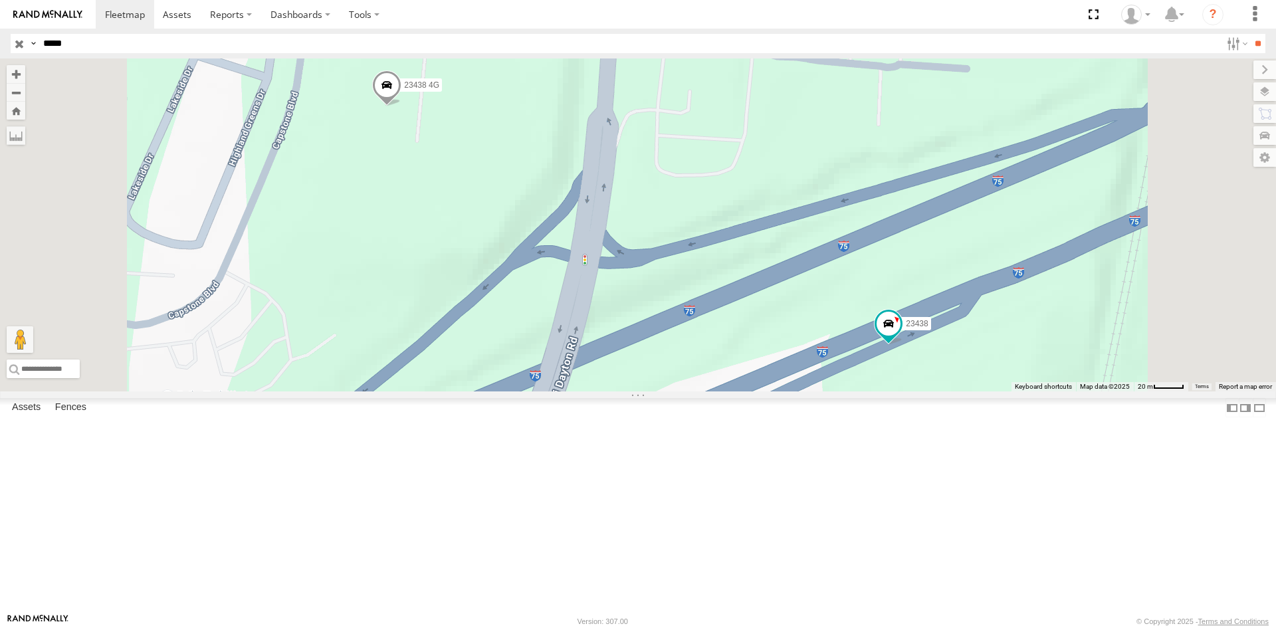
click at [402, 106] on span at bounding box center [386, 88] width 29 height 36
click at [484, 90] on link at bounding box center [477, 85] width 14 height 9
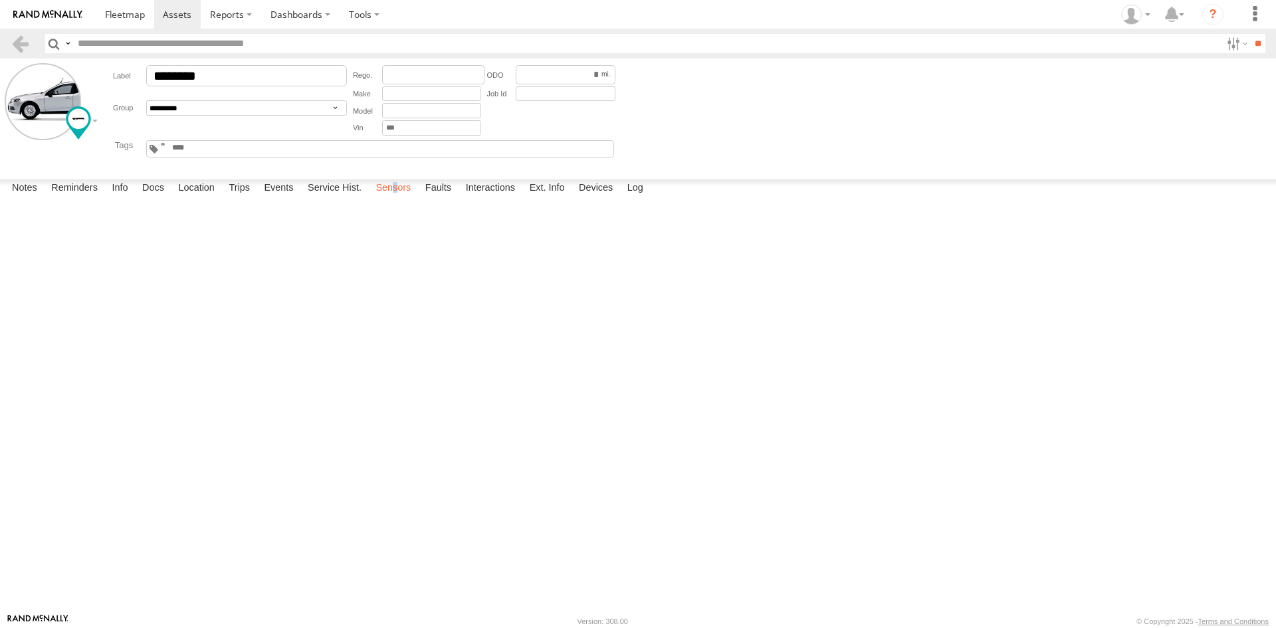
click at [398, 198] on label "Sensors" at bounding box center [393, 189] width 49 height 19
click at [1235, 42] on label at bounding box center [1236, 43] width 29 height 19
click at [1228, 45] on label at bounding box center [1236, 43] width 29 height 19
click at [0, 0] on link at bounding box center [0, 0] width 0 height 0
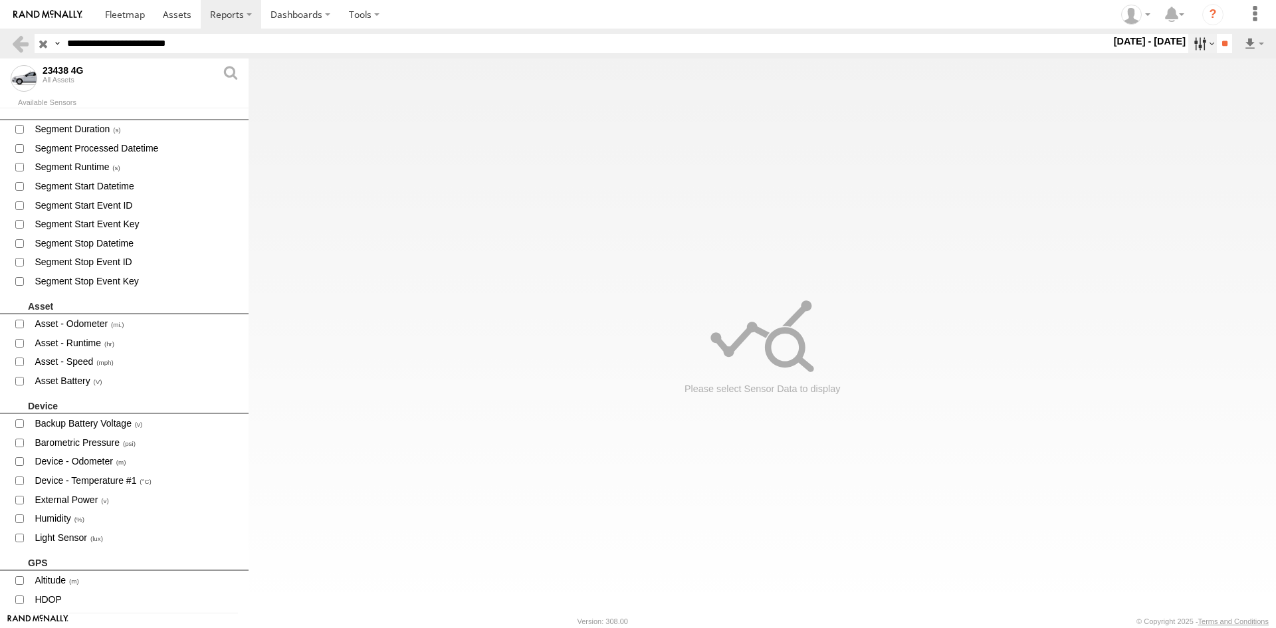
click at [1190, 44] on label at bounding box center [1203, 43] width 29 height 19
click at [0, 0] on label at bounding box center [0, 0] width 0 height 0
click at [1225, 48] on input "**" at bounding box center [1224, 43] width 15 height 19
click at [109, 459] on span "Device - Odometer" at bounding box center [135, 462] width 205 height 17
